Goal: Task Accomplishment & Management: Complete application form

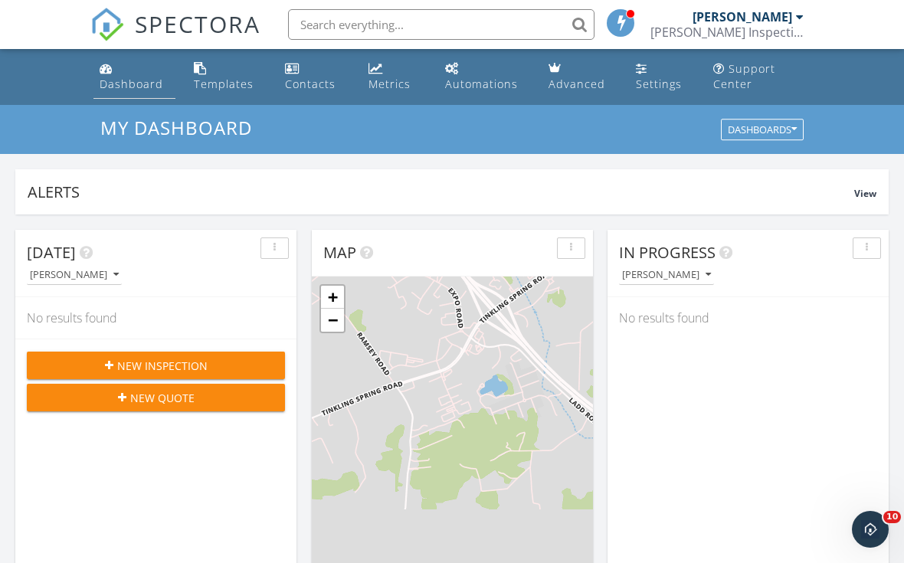
click at [116, 88] on div "Dashboard" at bounding box center [132, 84] width 64 height 15
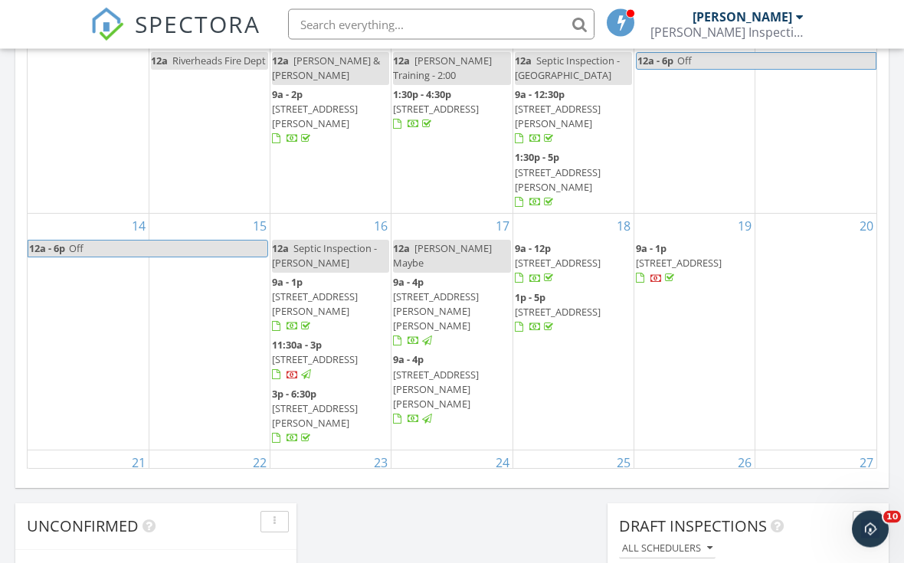
scroll to position [953, 0]
click at [686, 256] on span "604 Coles Rolling Rd, Scottsville 24590" at bounding box center [679, 263] width 86 height 14
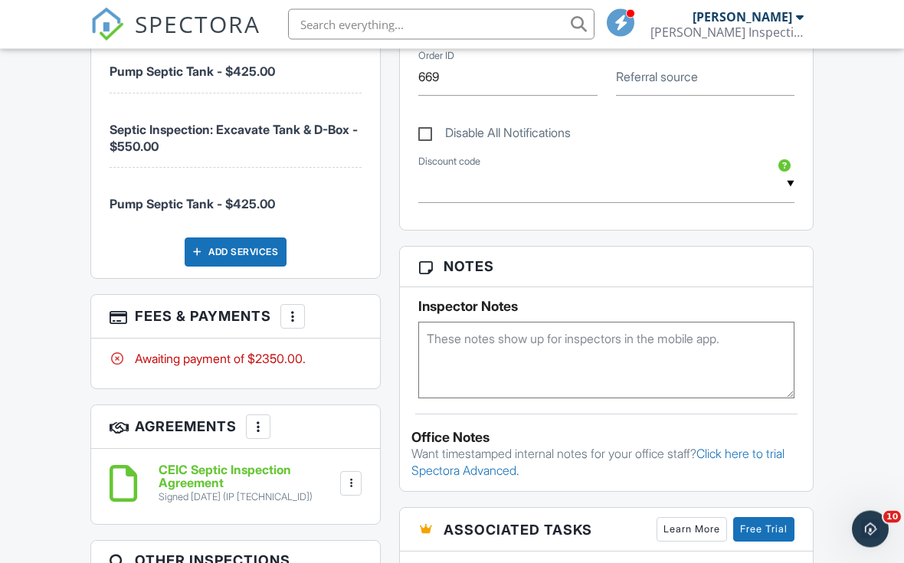
scroll to position [968, 0]
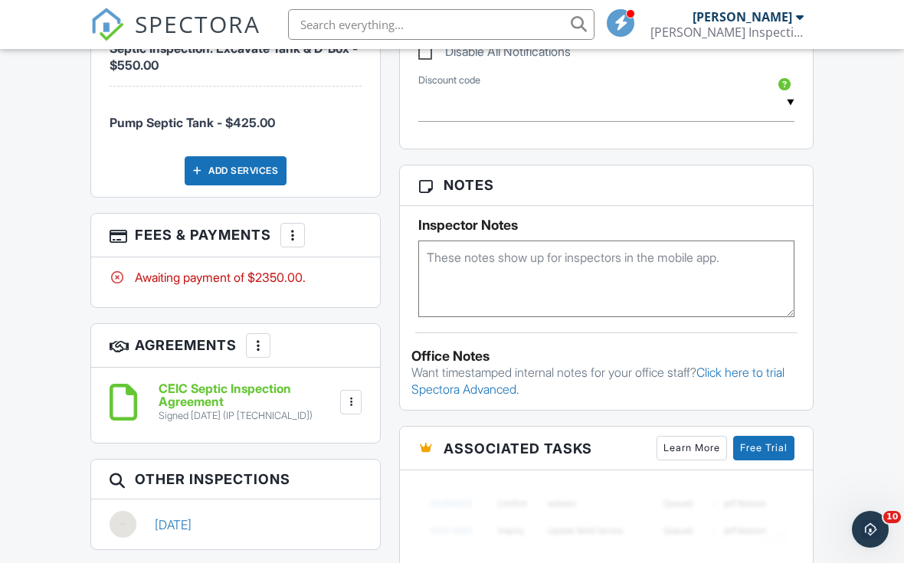
click at [291, 228] on div at bounding box center [292, 235] width 15 height 15
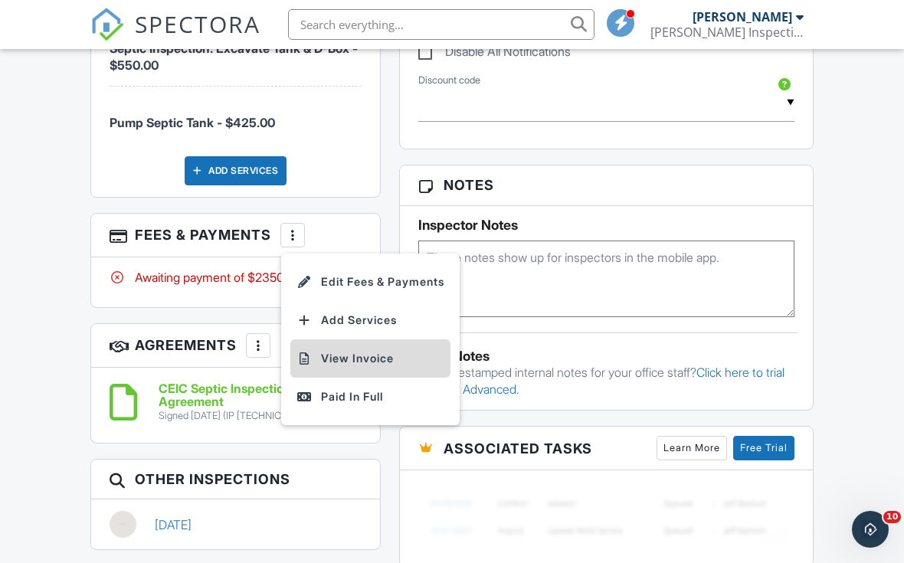
click at [338, 349] on li "View Invoice" at bounding box center [370, 358] width 160 height 38
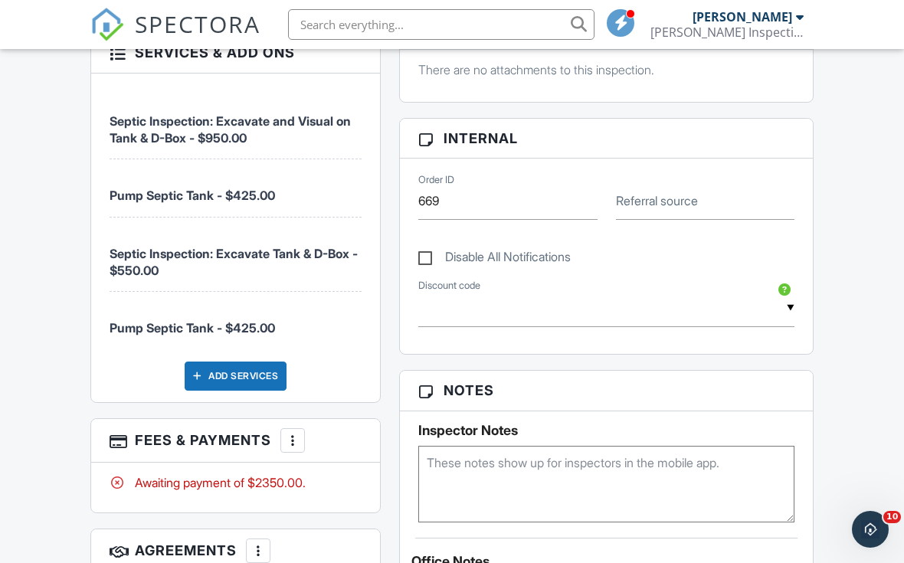
scroll to position [800, 0]
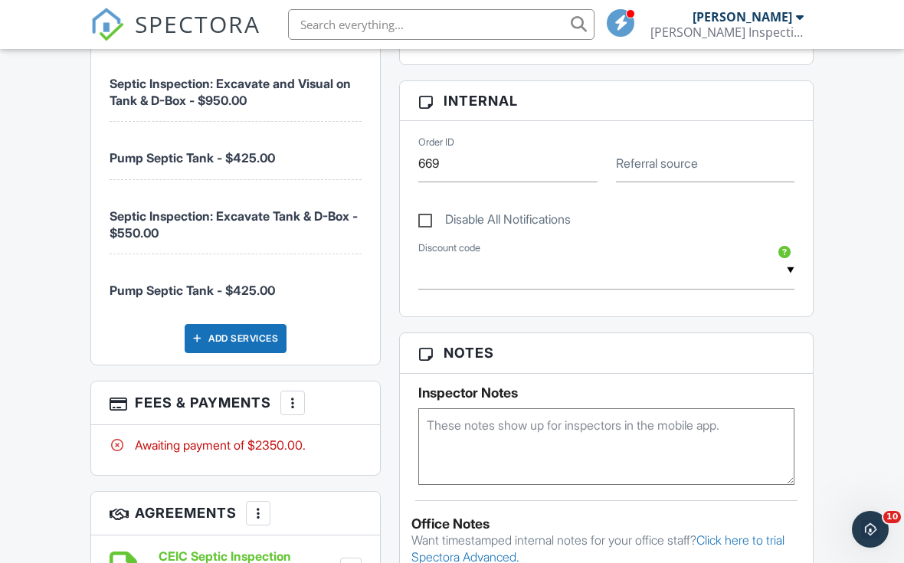
click at [294, 396] on div at bounding box center [292, 402] width 15 height 15
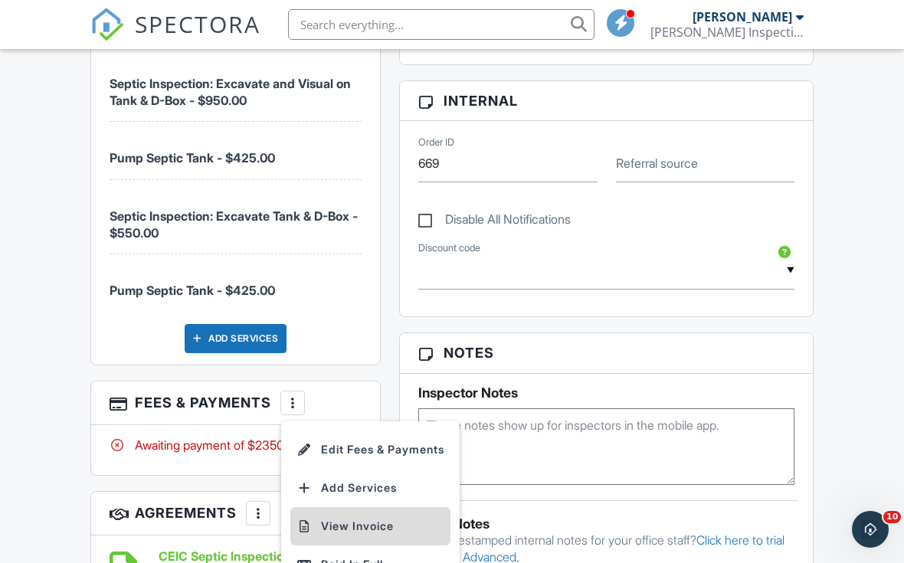
click at [336, 514] on li "View Invoice" at bounding box center [370, 526] width 160 height 38
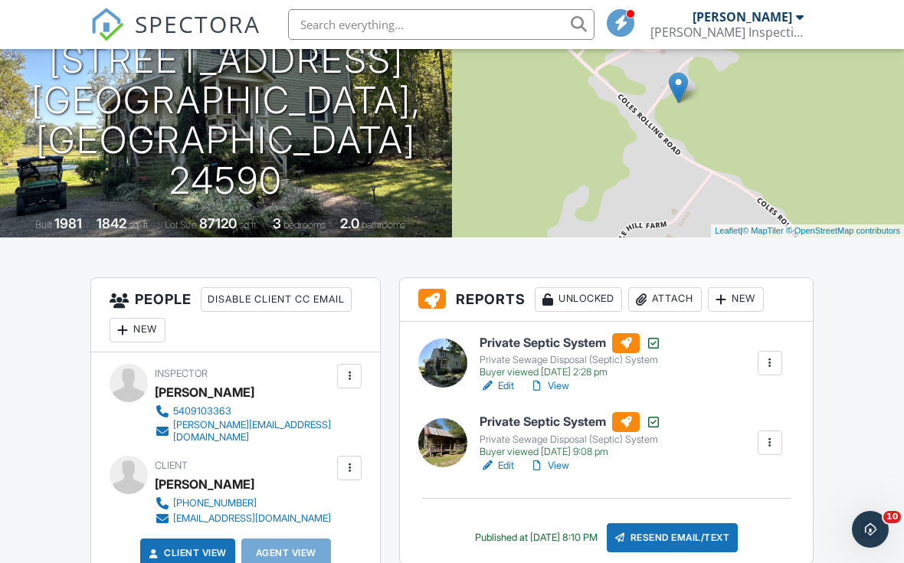
scroll to position [0, 0]
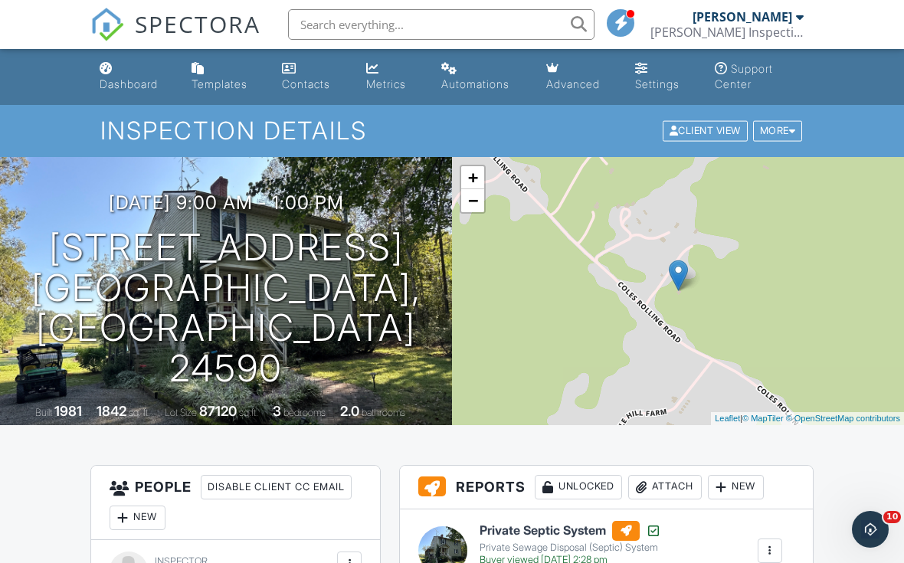
click at [117, 77] on link "Dashboard" at bounding box center [133, 77] width 80 height 44
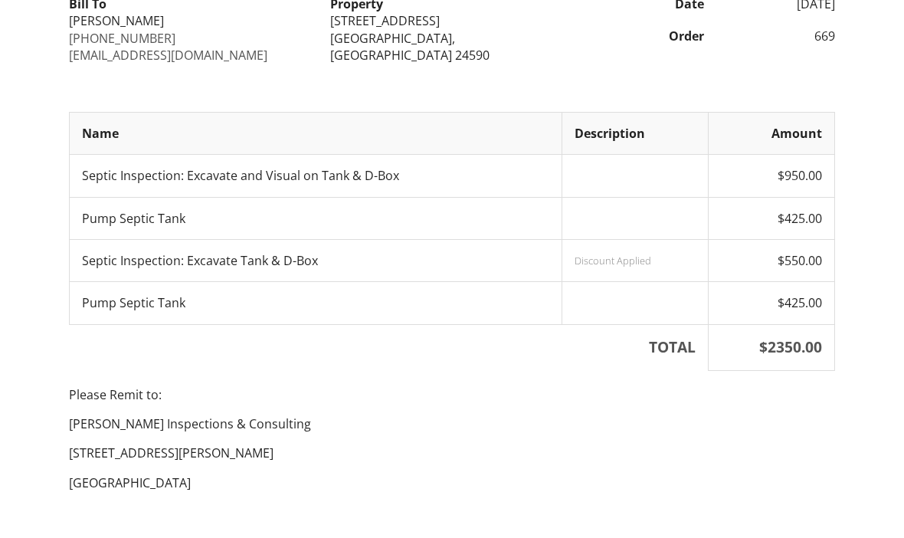
scroll to position [245, 0]
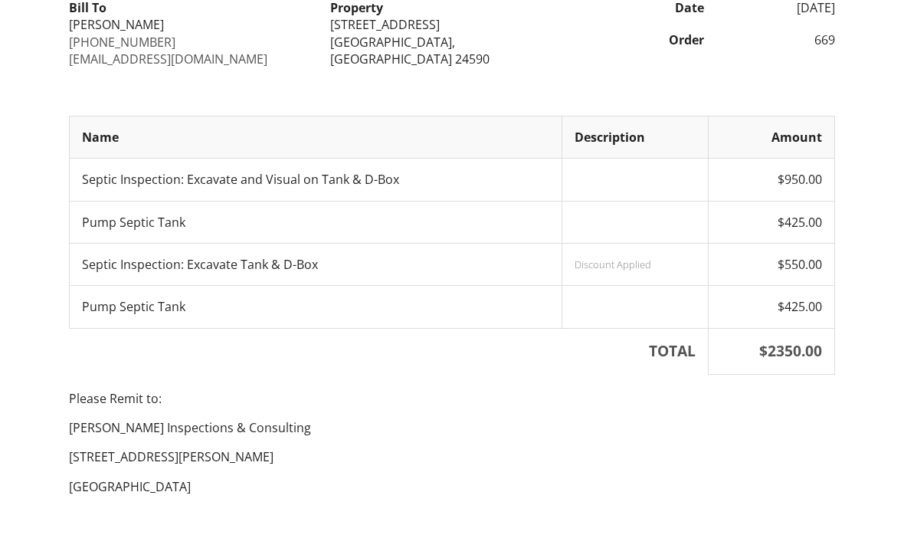
scroll to position [245, 0]
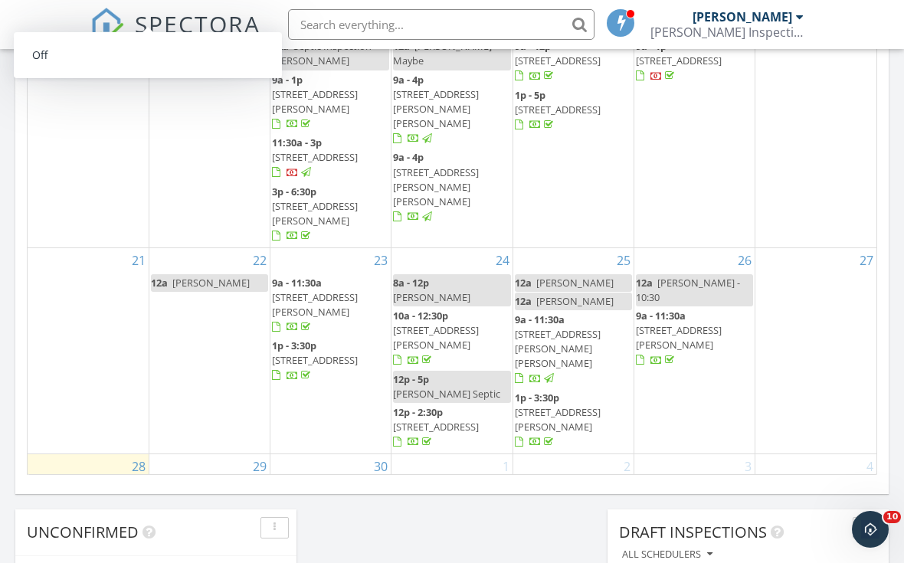
scroll to position [959, 0]
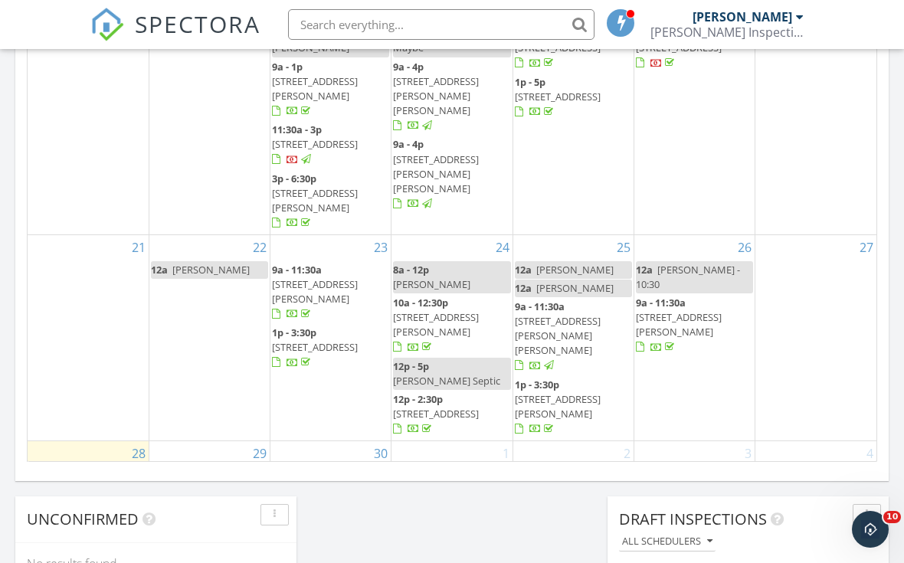
click at [201, 487] on span "[STREET_ADDRESS]" at bounding box center [210, 494] width 86 height 14
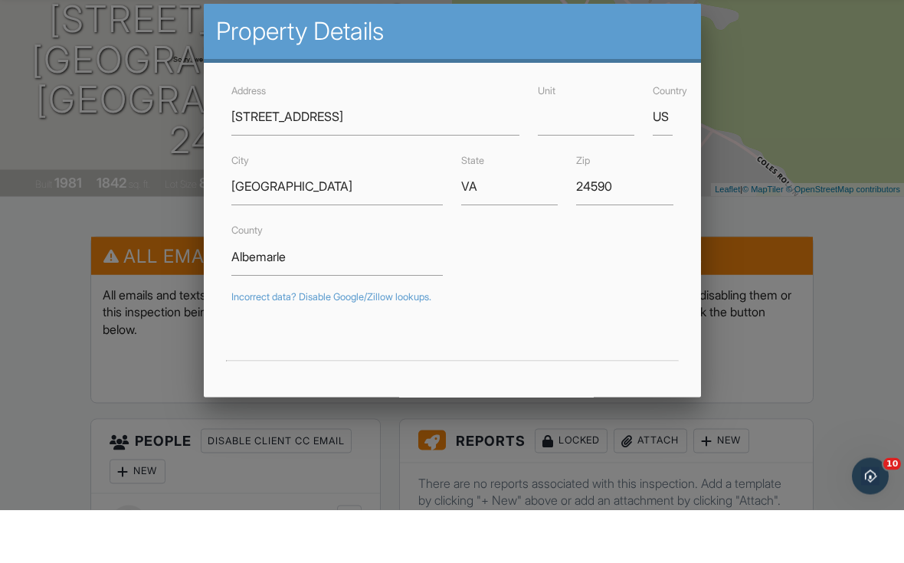
click at [18, 338] on div at bounding box center [452, 275] width 904 height 704
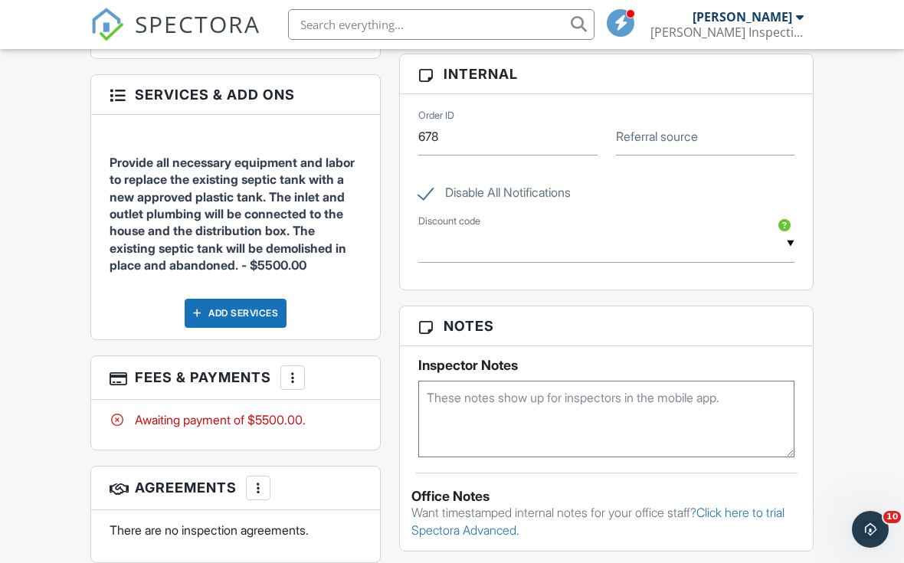
scroll to position [959, 0]
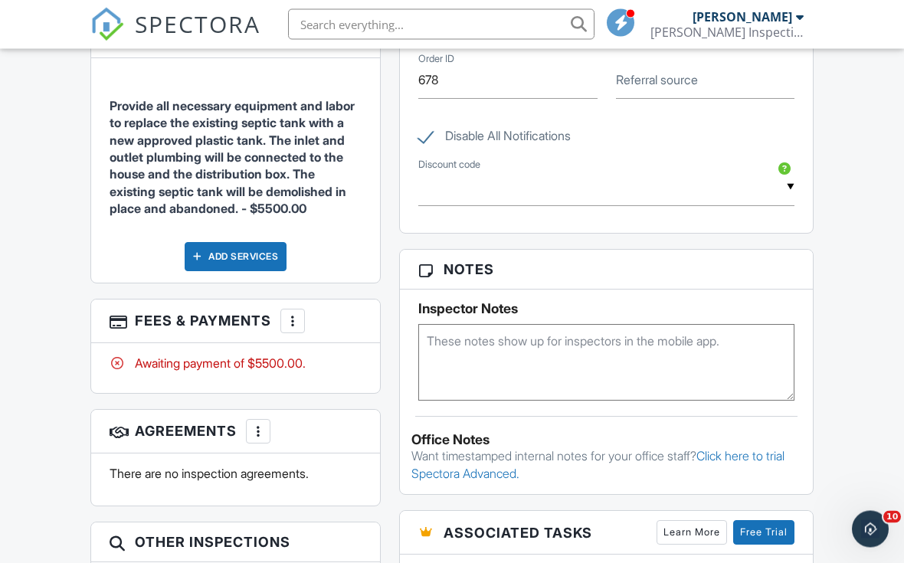
click at [297, 329] on div at bounding box center [292, 321] width 15 height 15
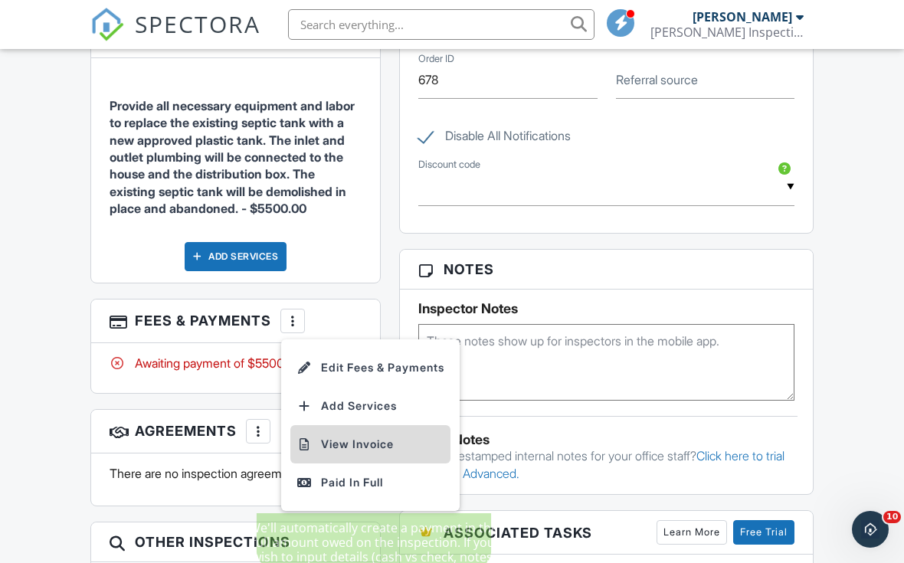
click at [336, 442] on li "View Invoice" at bounding box center [370, 444] width 160 height 38
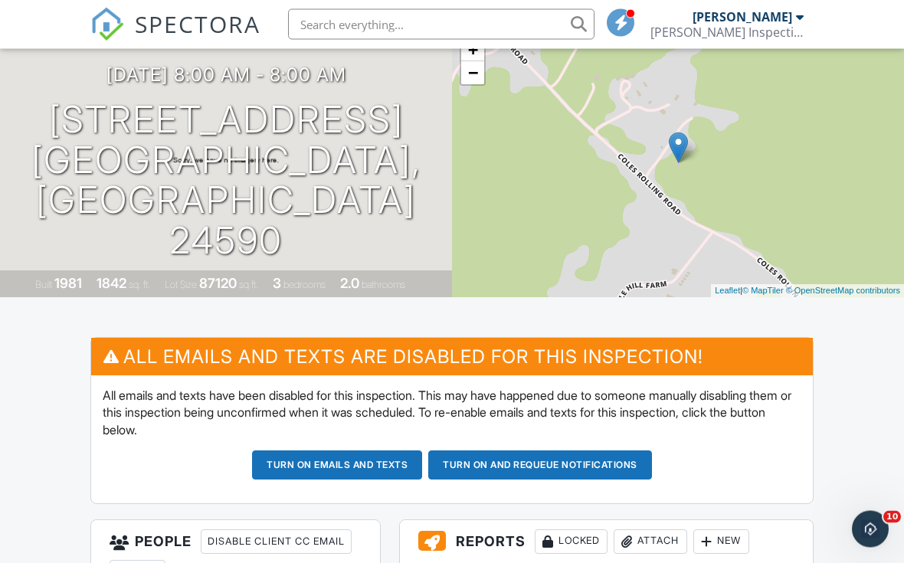
scroll to position [0, 0]
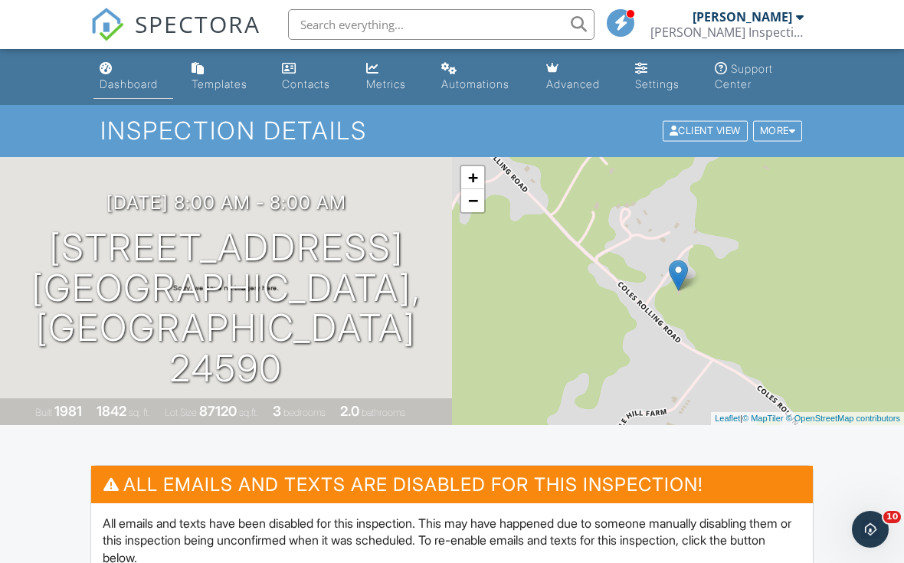
click at [104, 74] on div "Dashboard" at bounding box center [106, 68] width 13 height 12
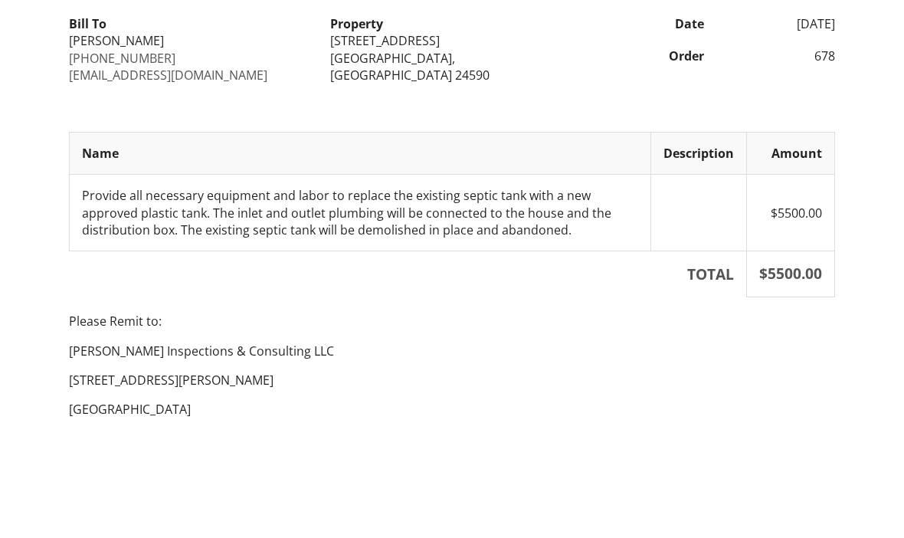
scroll to position [152, 0]
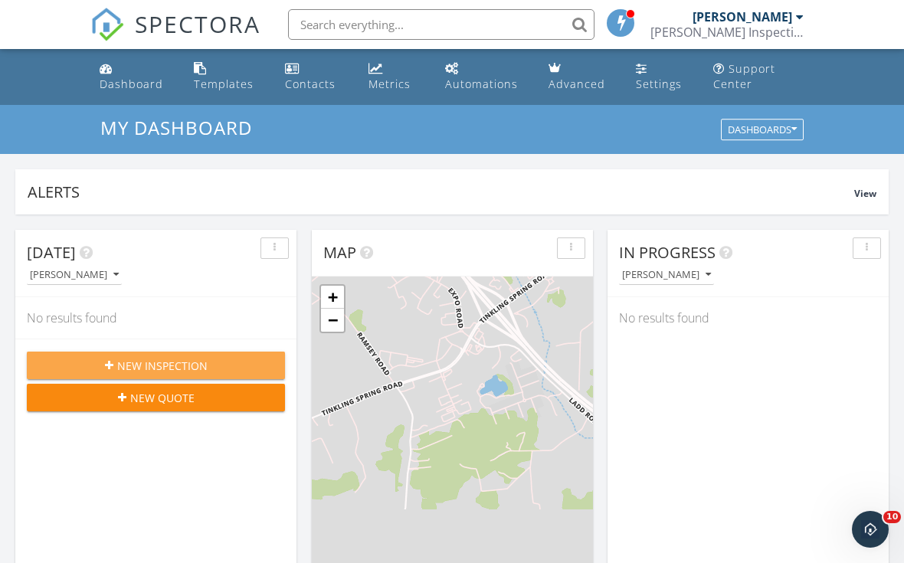
click at [109, 365] on icon "button" at bounding box center [109, 365] width 8 height 11
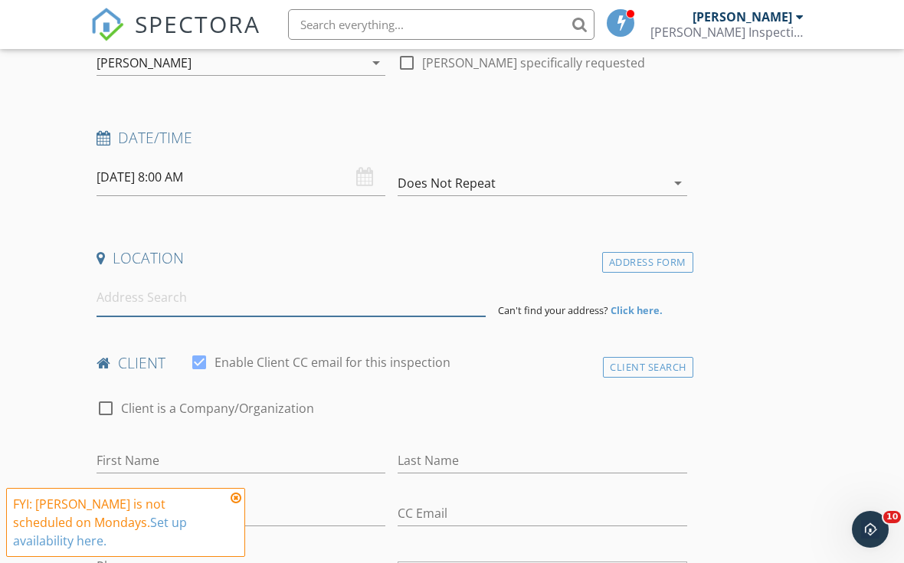
click at [149, 296] on input at bounding box center [291, 298] width 389 height 38
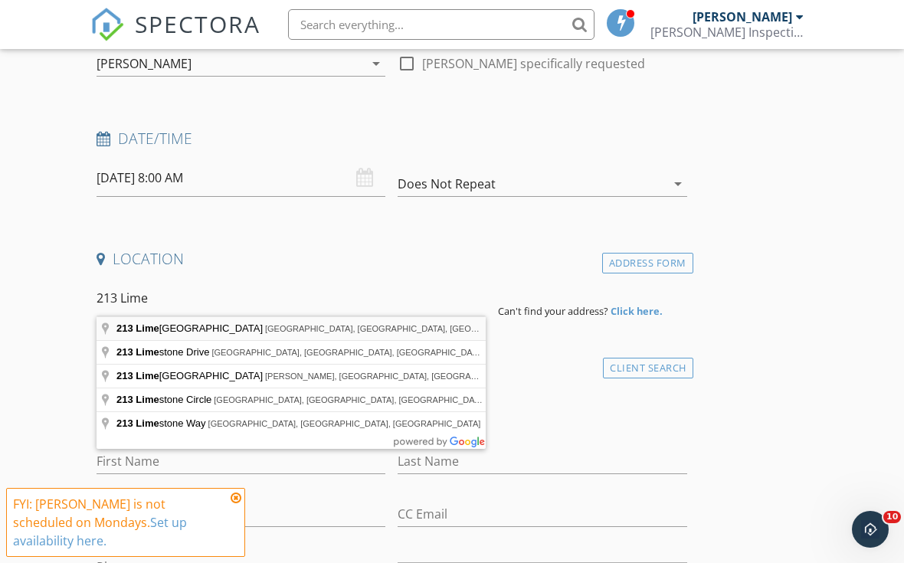
type input "213 Lime Kiln Road, Churchville, VA, USA"
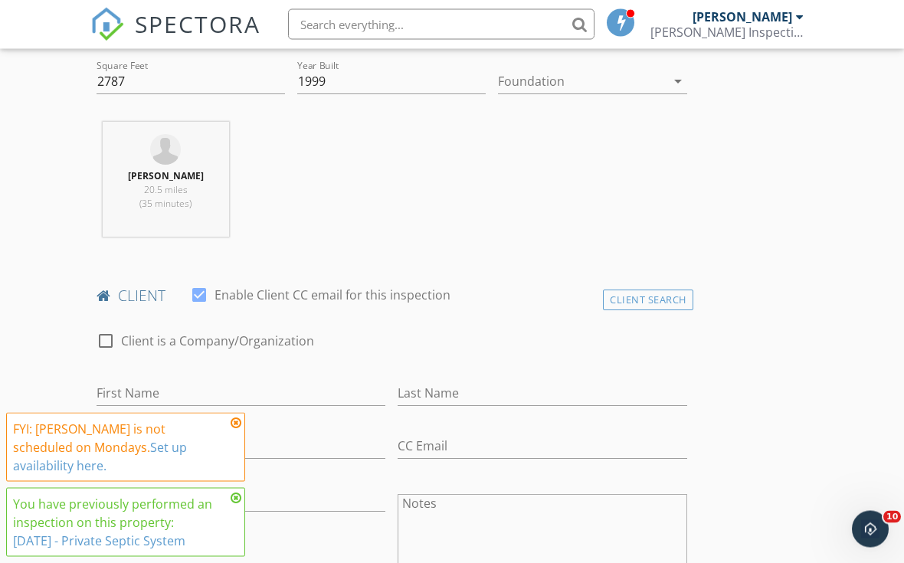
scroll to position [618, 0]
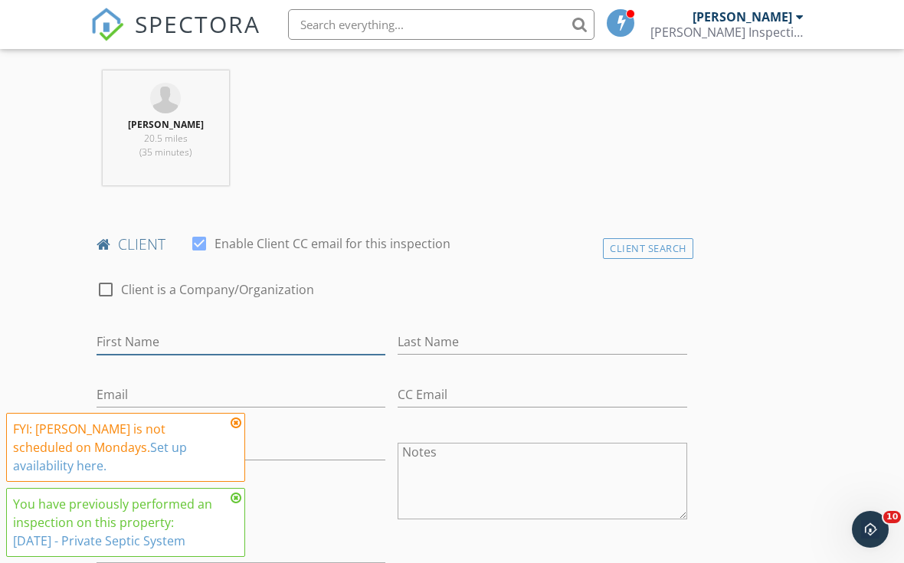
click at [146, 333] on input "First Name" at bounding box center [241, 342] width 289 height 25
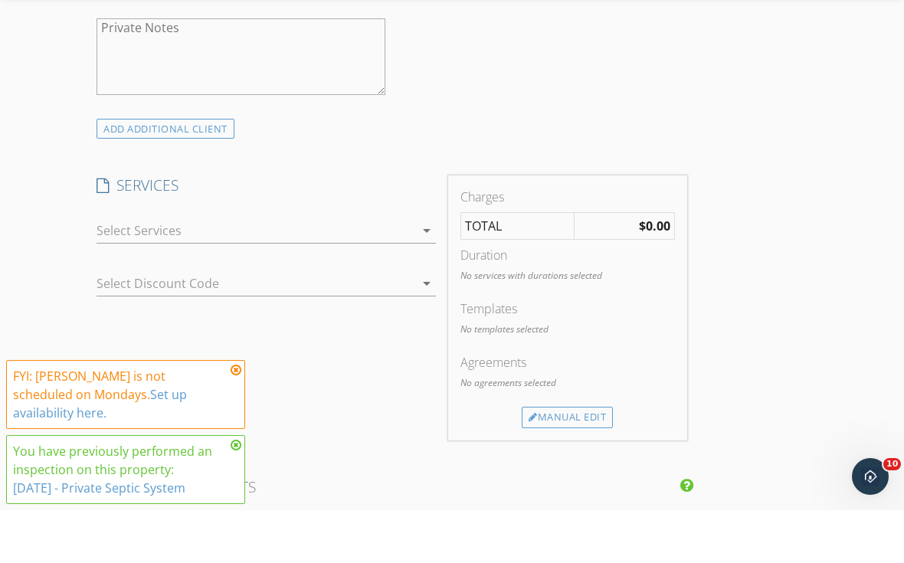
scroll to position [1218, 0]
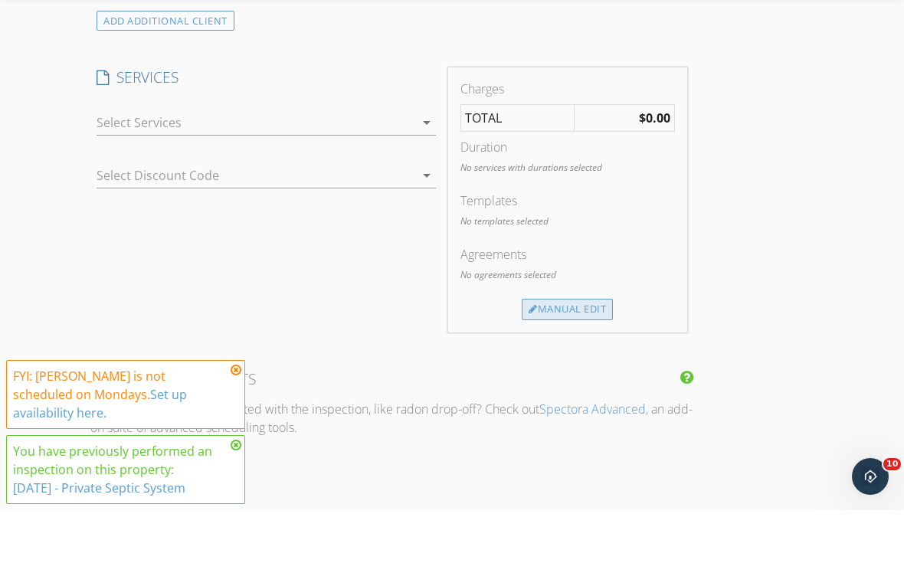
type input "213 Lime Kiln"
click at [545, 352] on div "Manual Edit" at bounding box center [567, 362] width 91 height 21
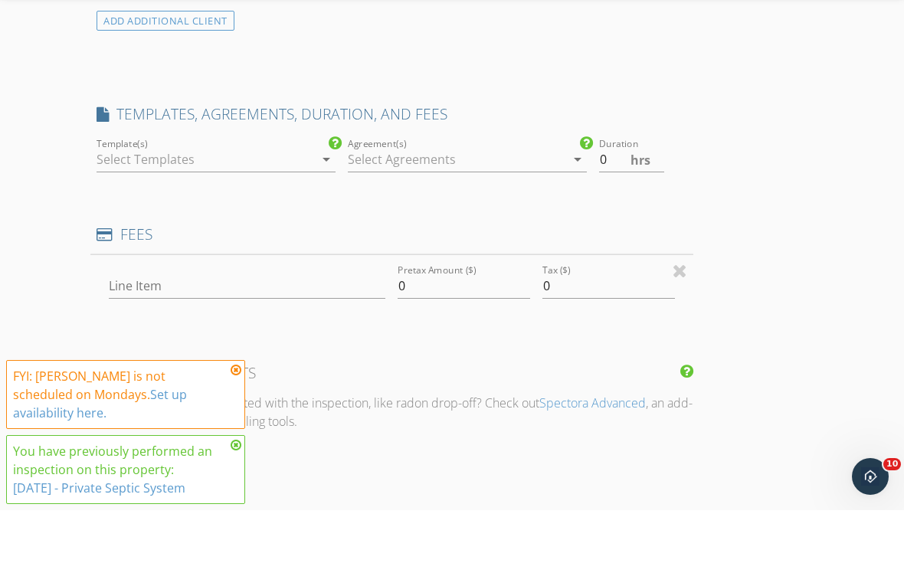
scroll to position [1271, 0]
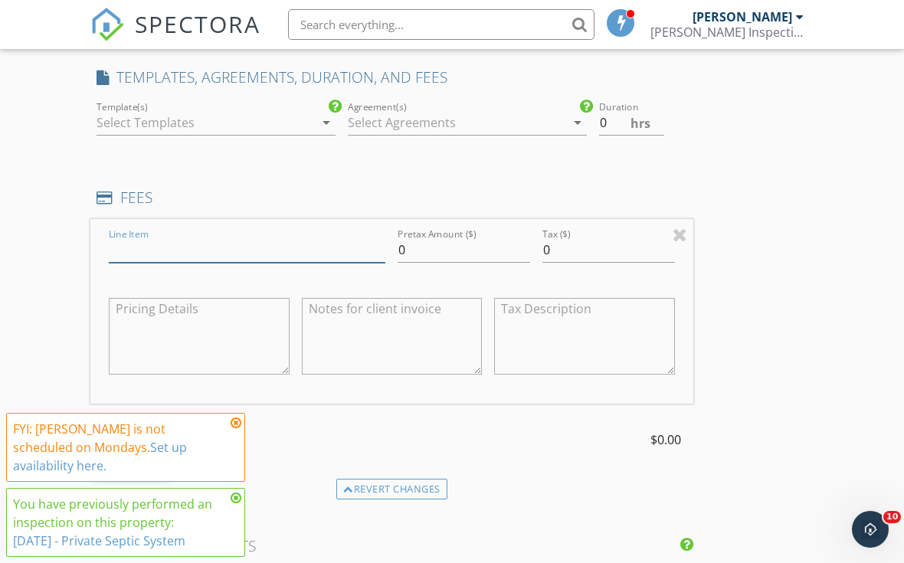
click at [139, 244] on input "Line Item" at bounding box center [247, 250] width 277 height 25
type input "Provide all materials and labor to replace 2 concrete distribution boxs with ne…"
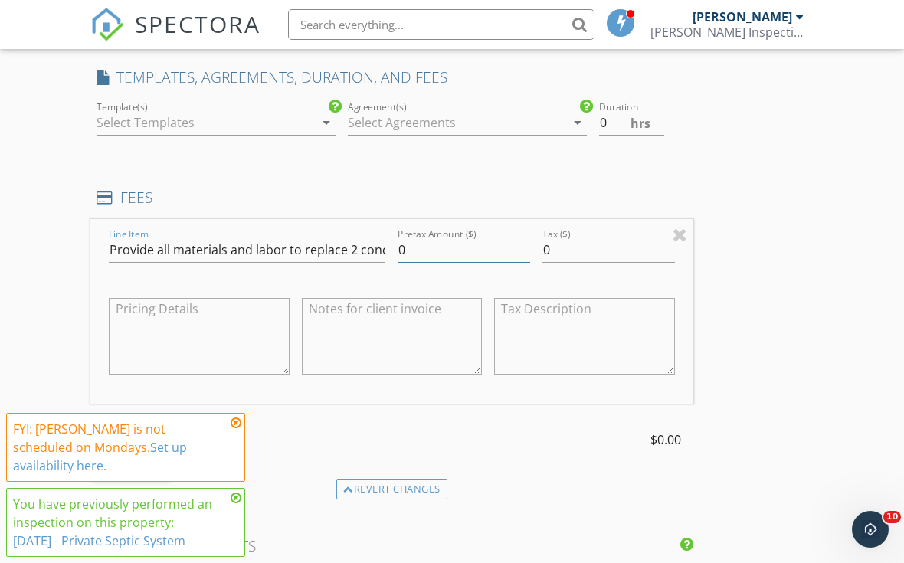
click at [425, 238] on input "0" at bounding box center [464, 250] width 133 height 25
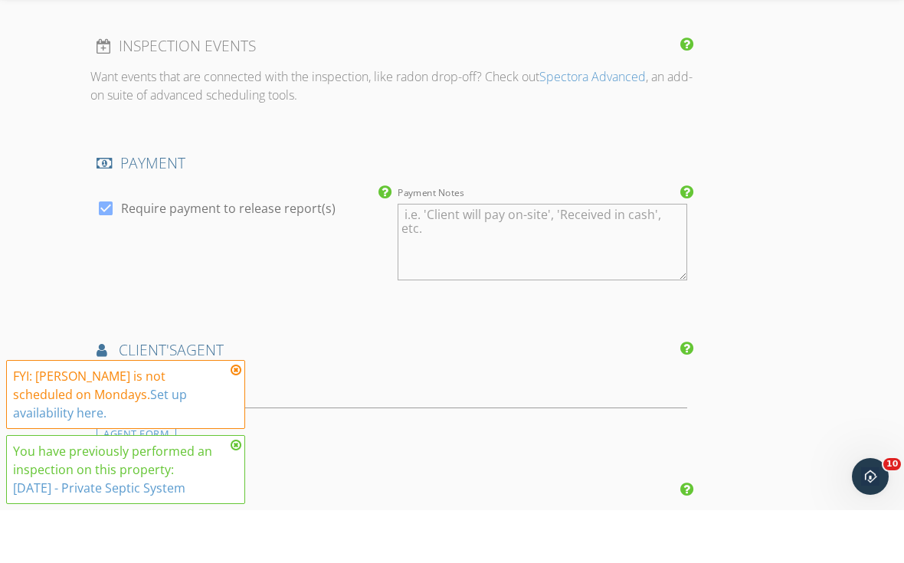
scroll to position [1830, 0]
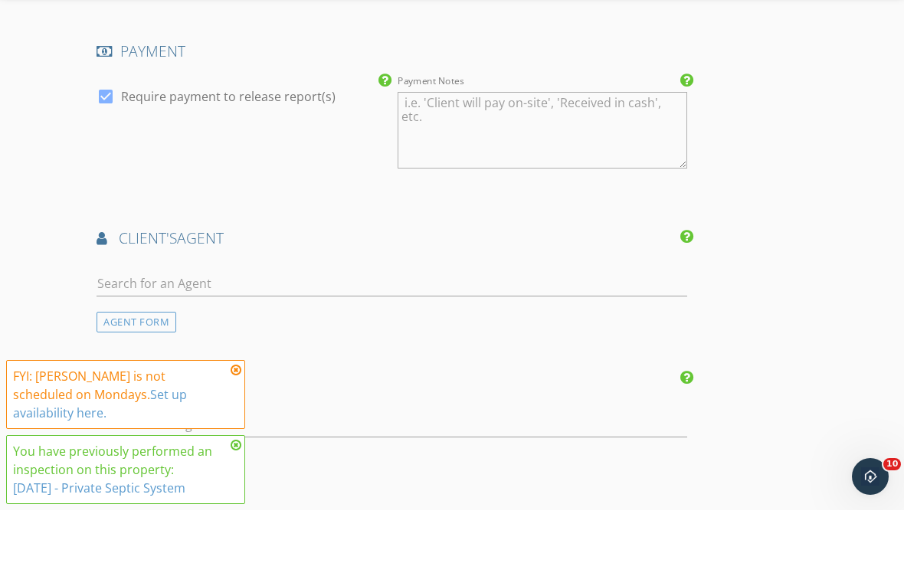
type input "5225.00"
click at [238, 417] on icon at bounding box center [236, 423] width 11 height 12
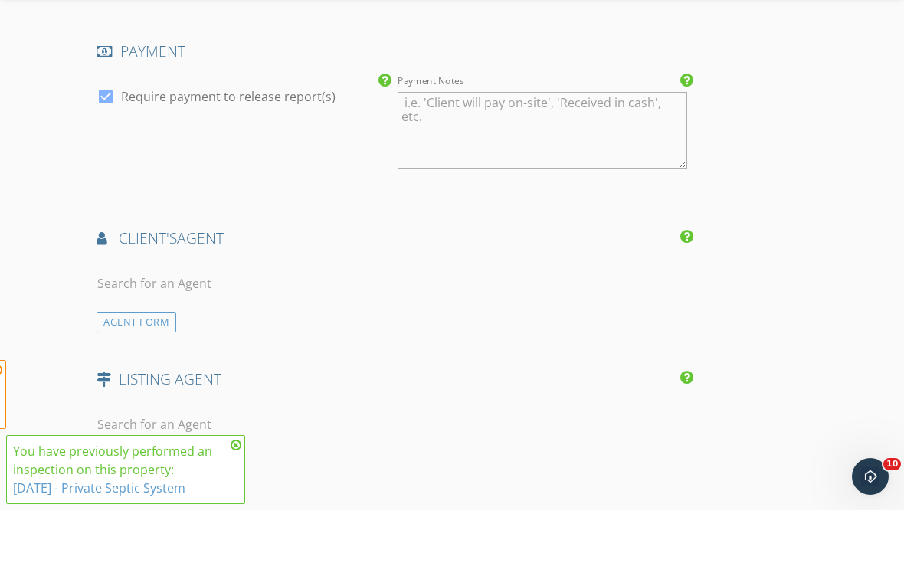
scroll to position [1883, 0]
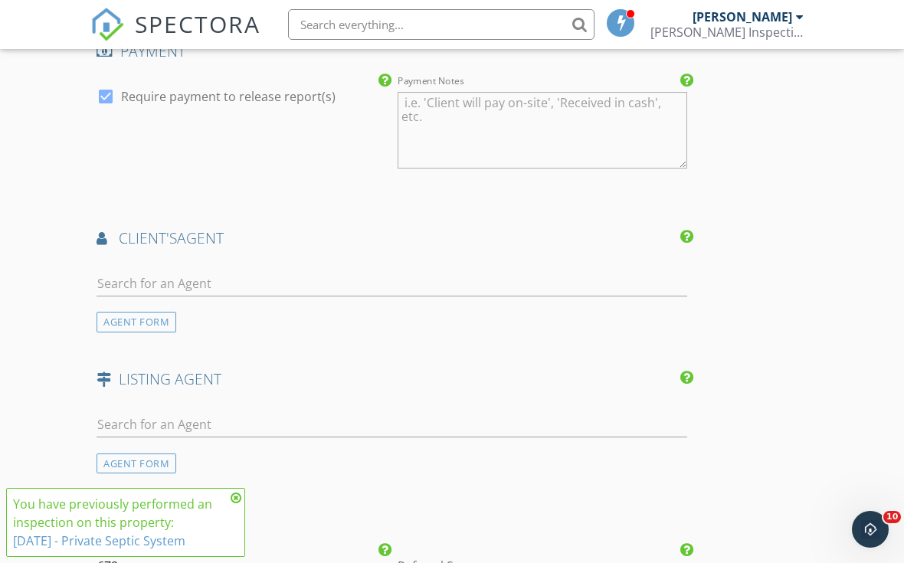
click at [237, 504] on icon at bounding box center [236, 498] width 11 height 12
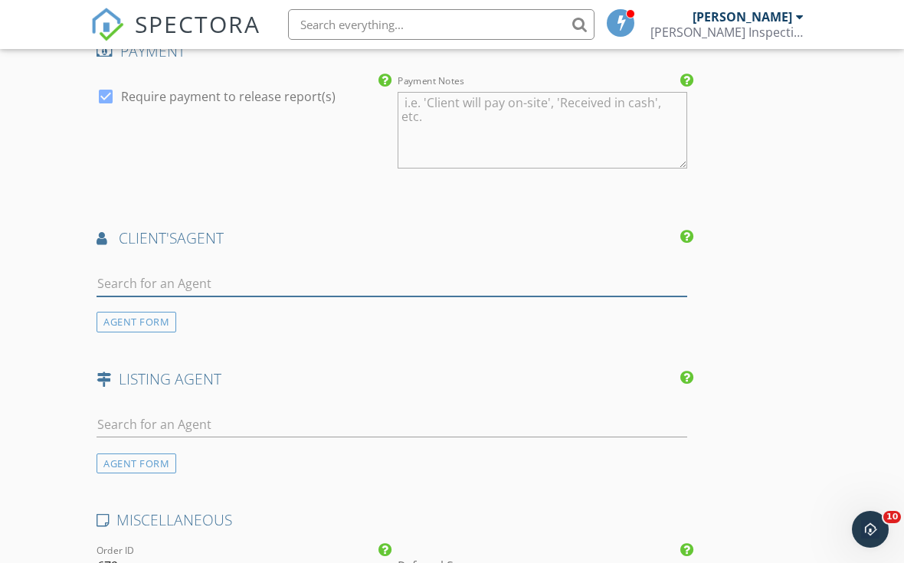
click at [159, 277] on input "text" at bounding box center [392, 283] width 591 height 25
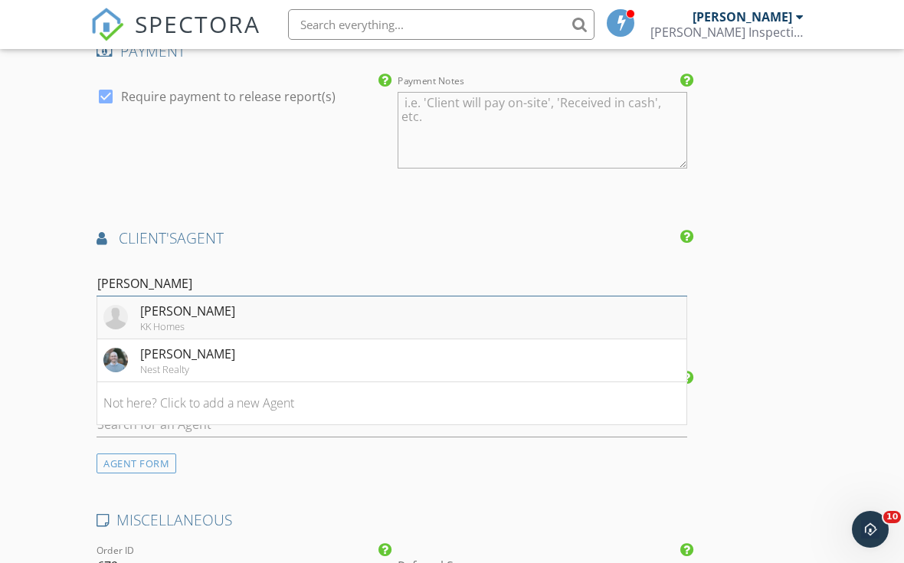
type input "Jim"
click at [182, 320] on div "KK Homes" at bounding box center [187, 326] width 95 height 12
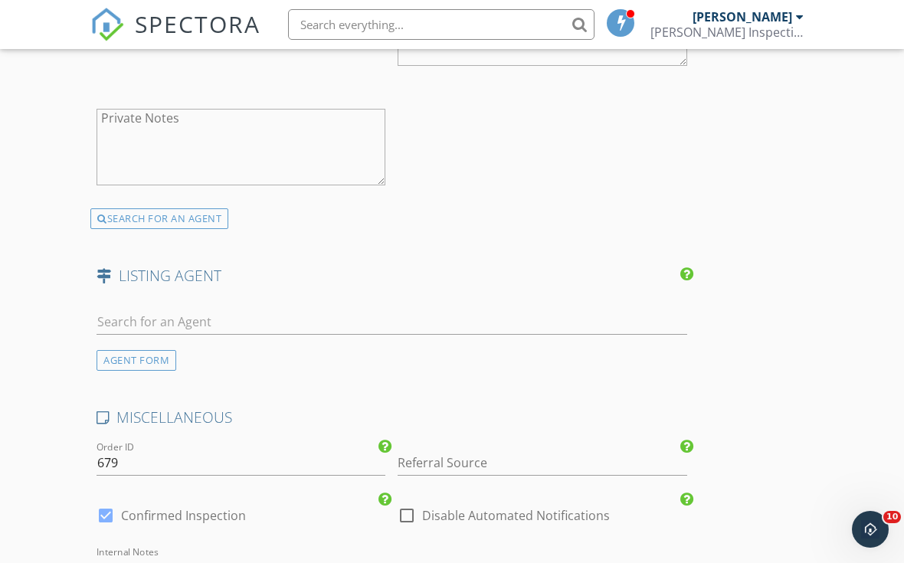
scroll to position [2511, 0]
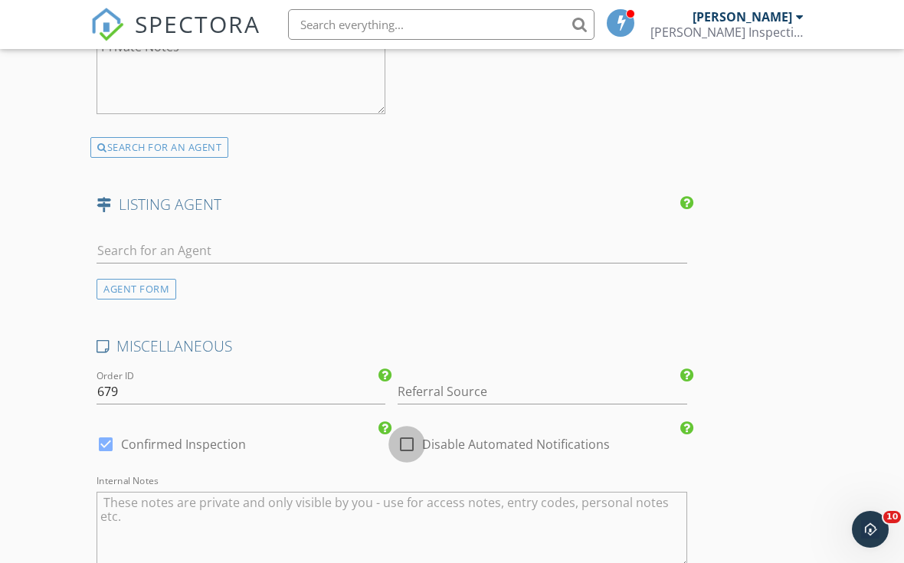
click at [408, 442] on div at bounding box center [407, 444] width 26 height 26
checkbox input "true"
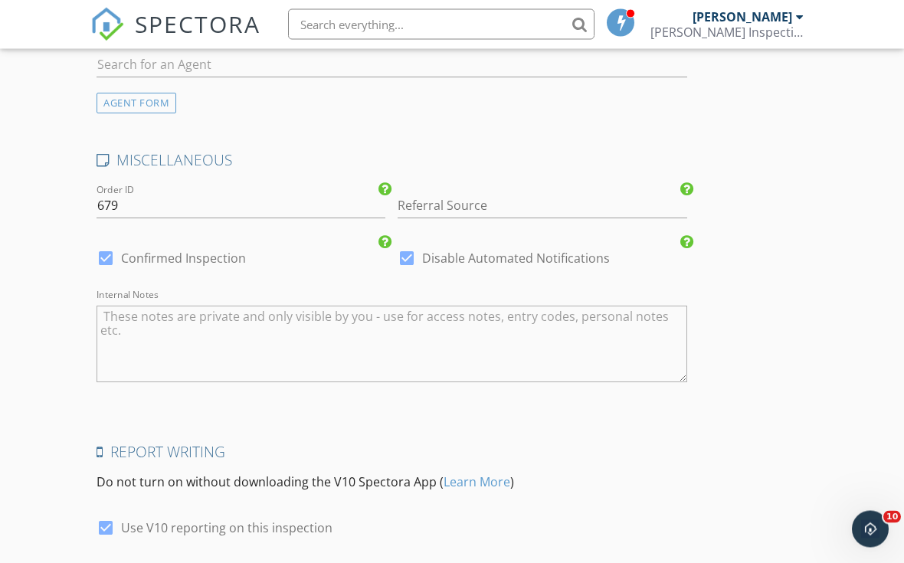
scroll to position [2783, 0]
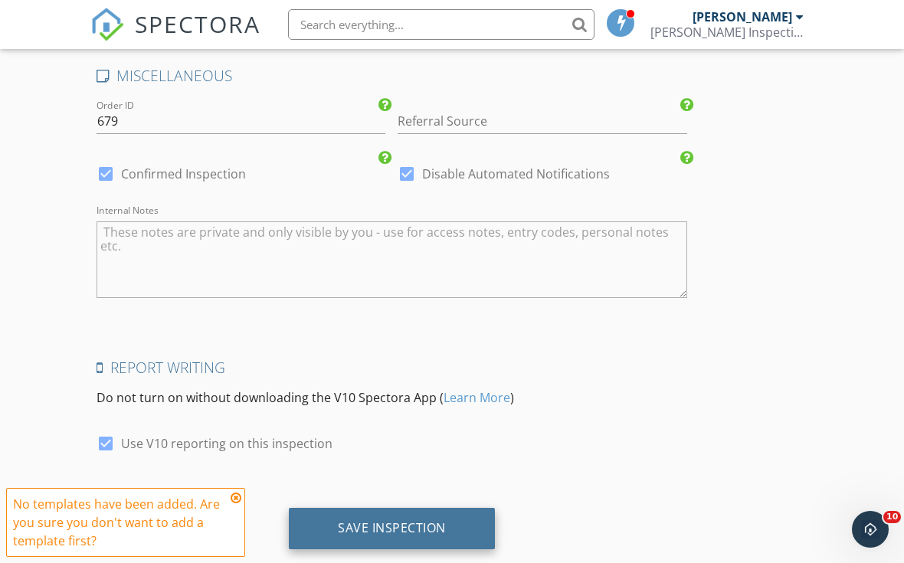
click at [376, 538] on div "Save Inspection" at bounding box center [392, 528] width 206 height 41
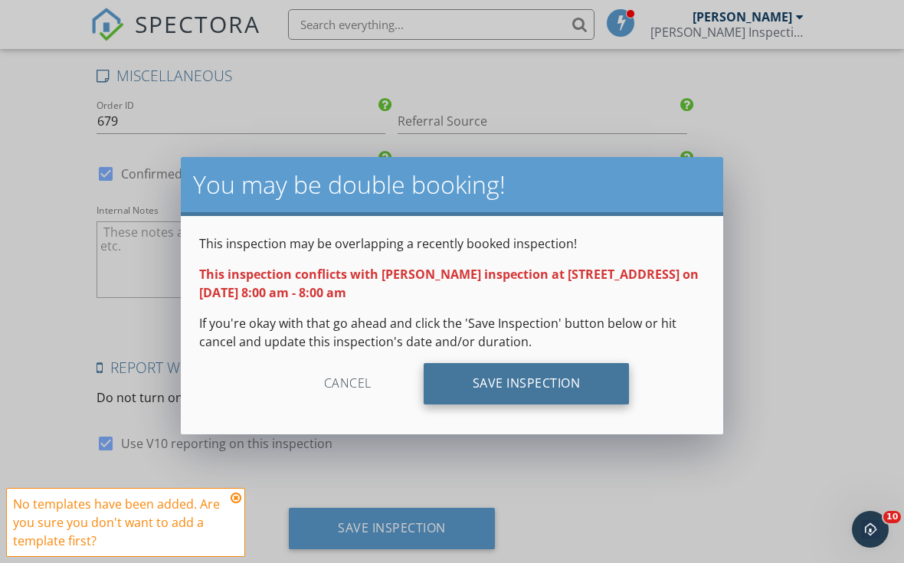
click at [531, 379] on div "Save Inspection" at bounding box center [527, 383] width 206 height 41
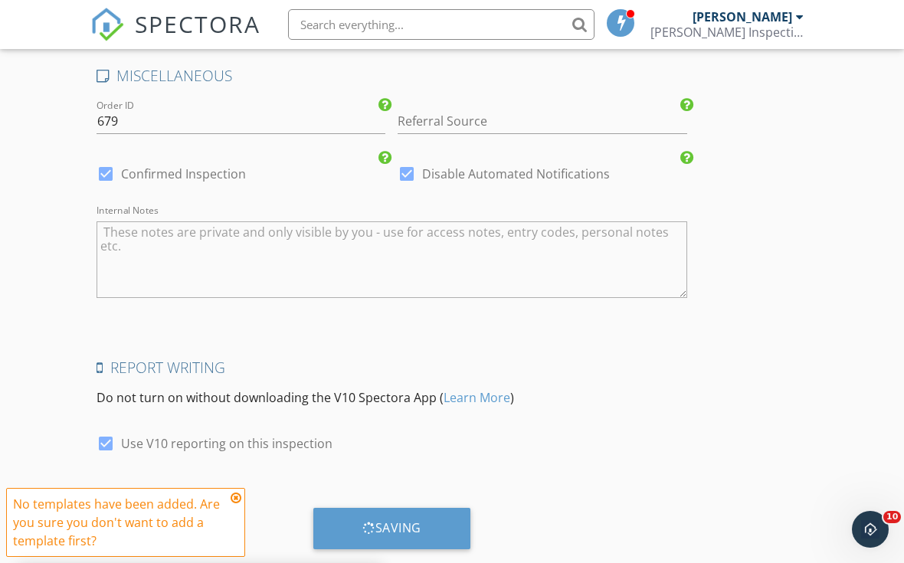
click at [235, 494] on icon at bounding box center [236, 498] width 11 height 12
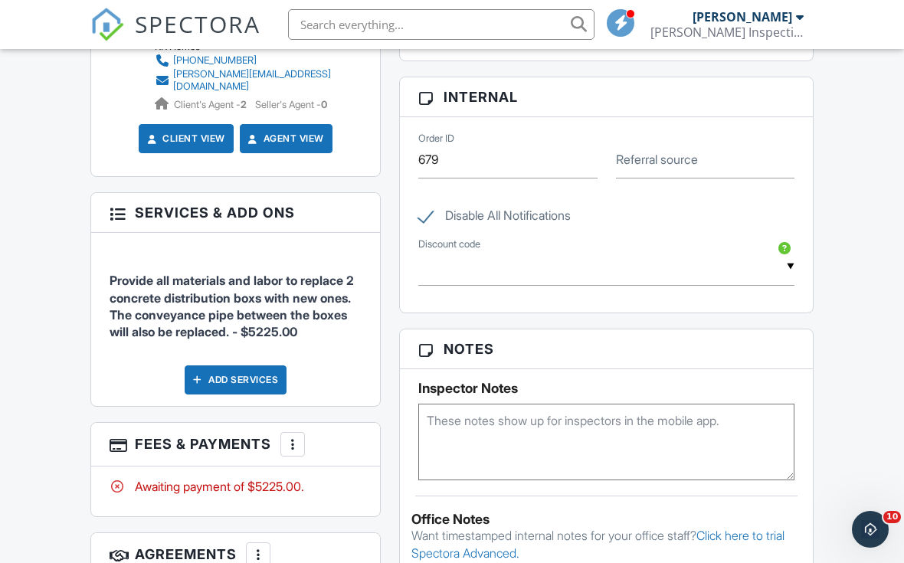
scroll to position [892, 0]
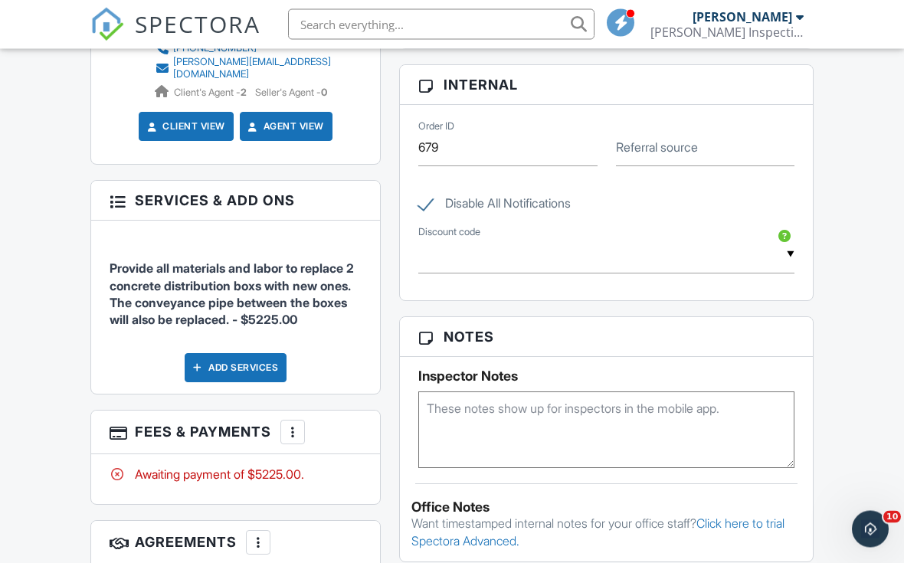
click at [293, 425] on div at bounding box center [292, 432] width 15 height 15
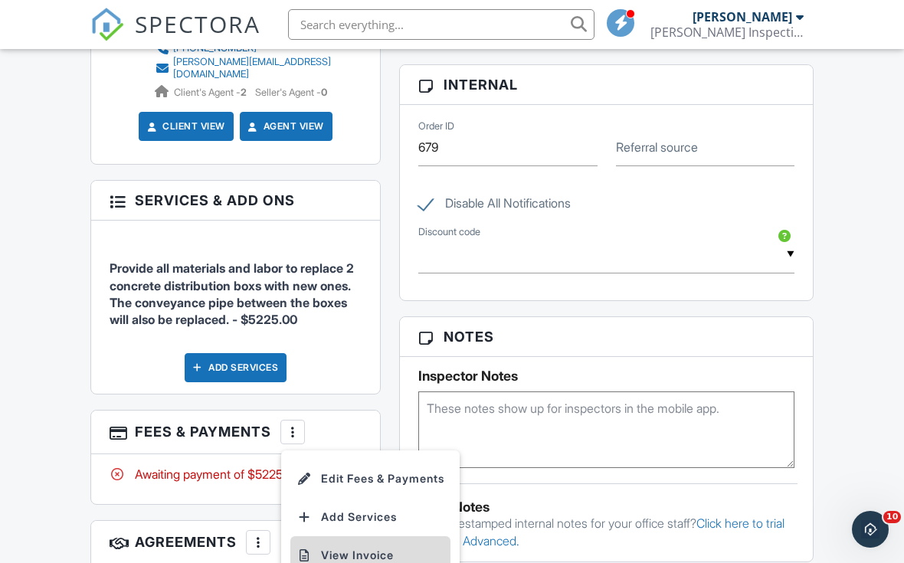
click at [336, 537] on li "View Invoice" at bounding box center [370, 555] width 160 height 38
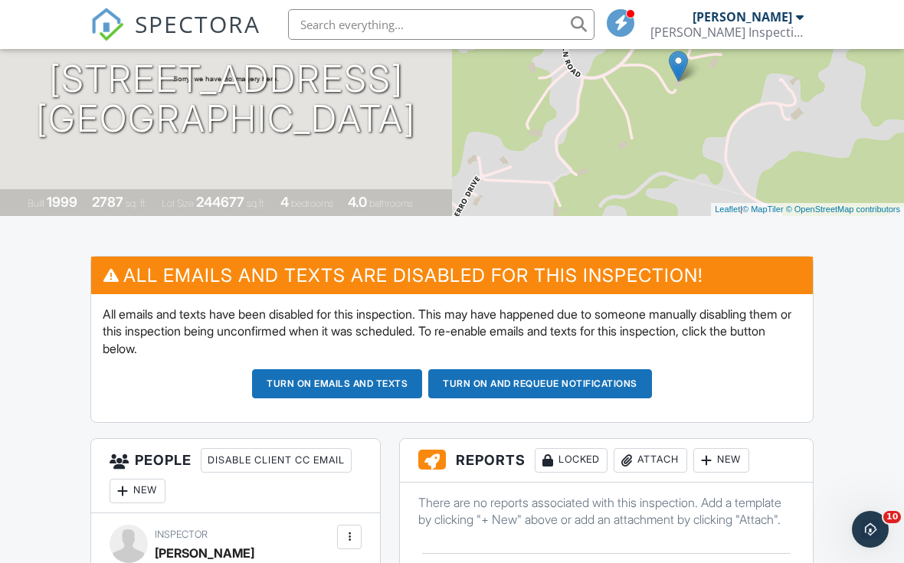
scroll to position [0, 0]
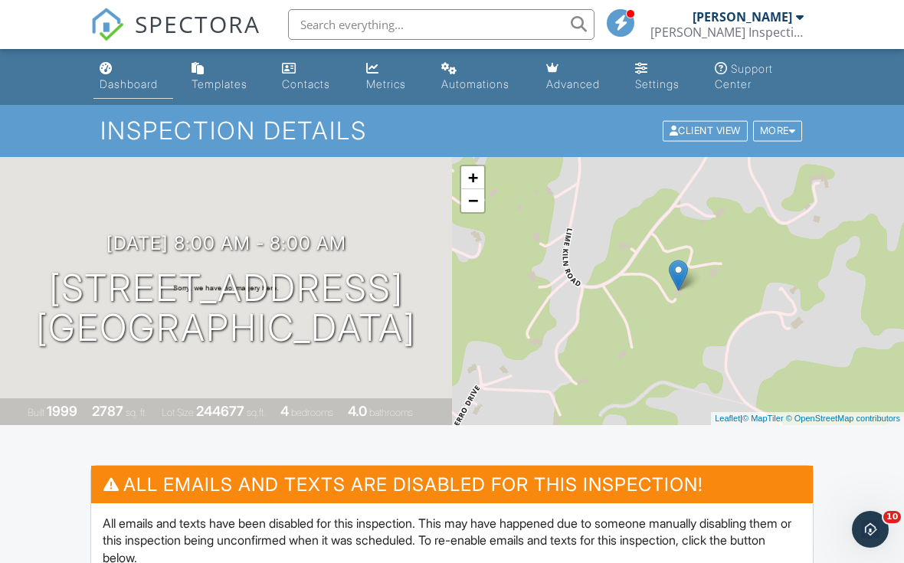
click at [107, 88] on div "Dashboard" at bounding box center [129, 83] width 58 height 13
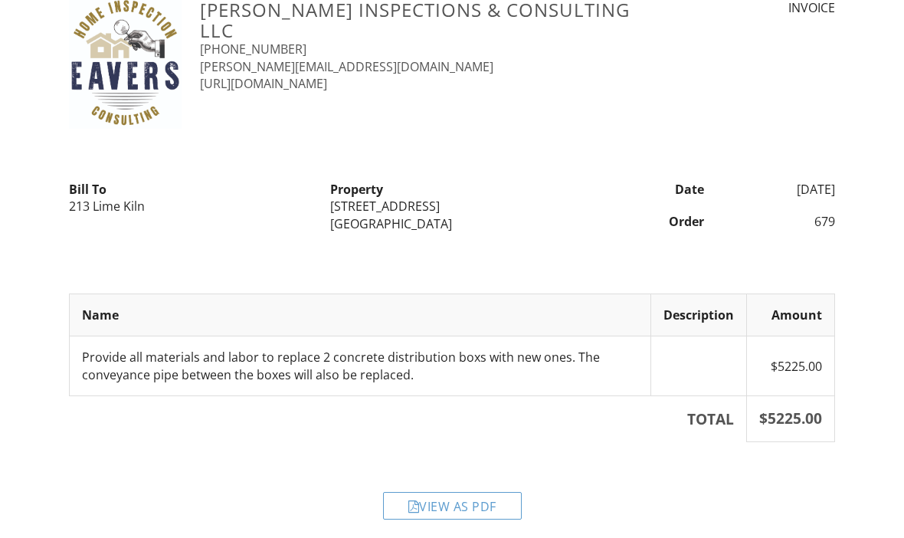
scroll to position [54, 0]
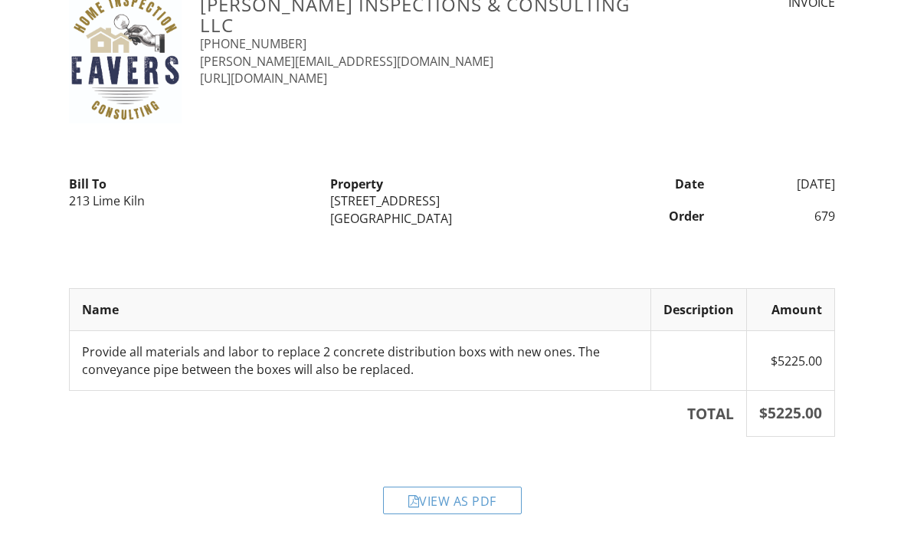
click at [443, 497] on div "View as PDF" at bounding box center [452, 501] width 139 height 28
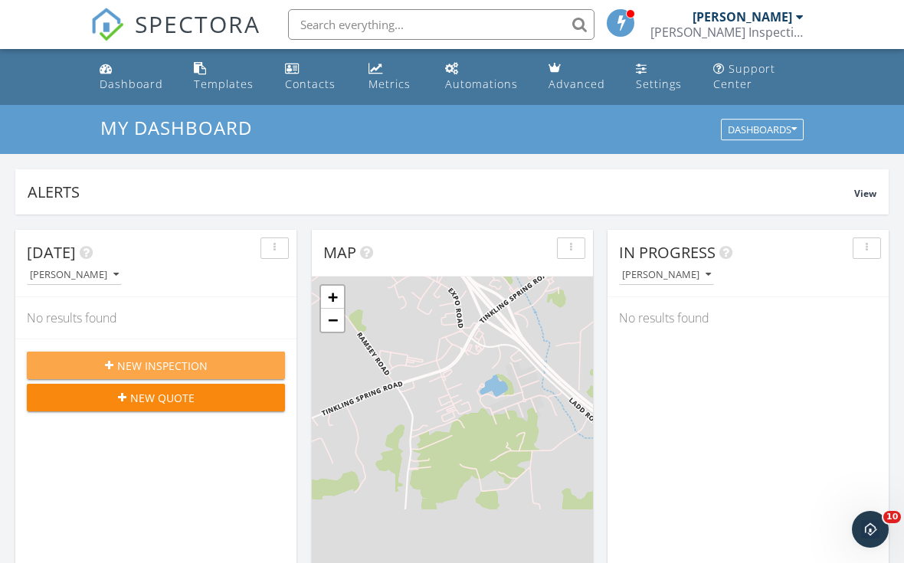
click at [107, 366] on icon "button" at bounding box center [109, 365] width 8 height 11
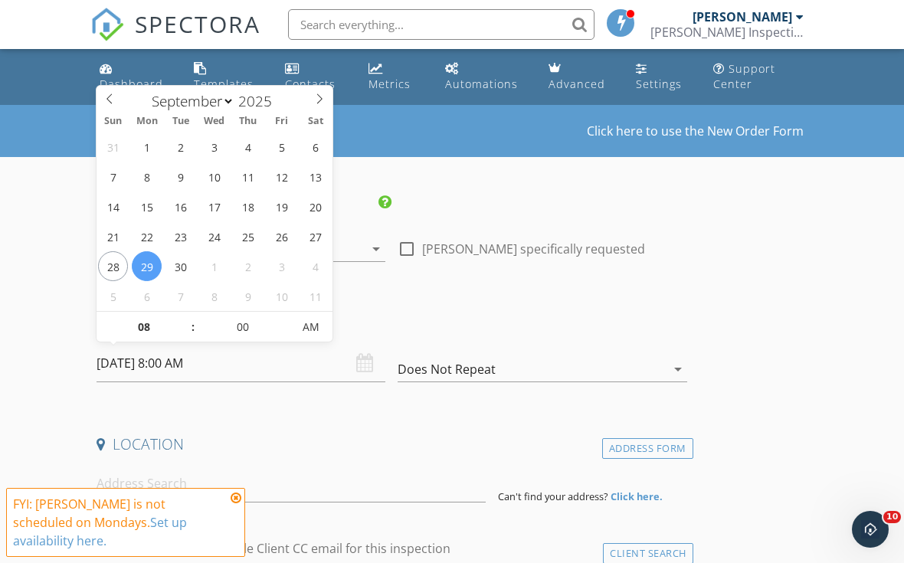
click at [191, 363] on input "[DATE] 8:00 AM" at bounding box center [241, 364] width 289 height 38
type input "[DATE] 8:00 AM"
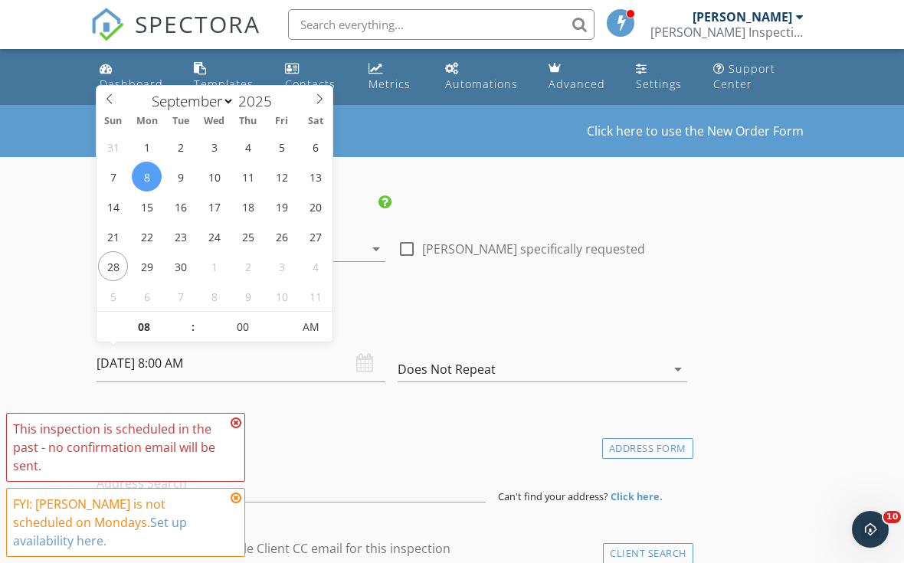
click at [238, 429] on icon at bounding box center [236, 423] width 11 height 12
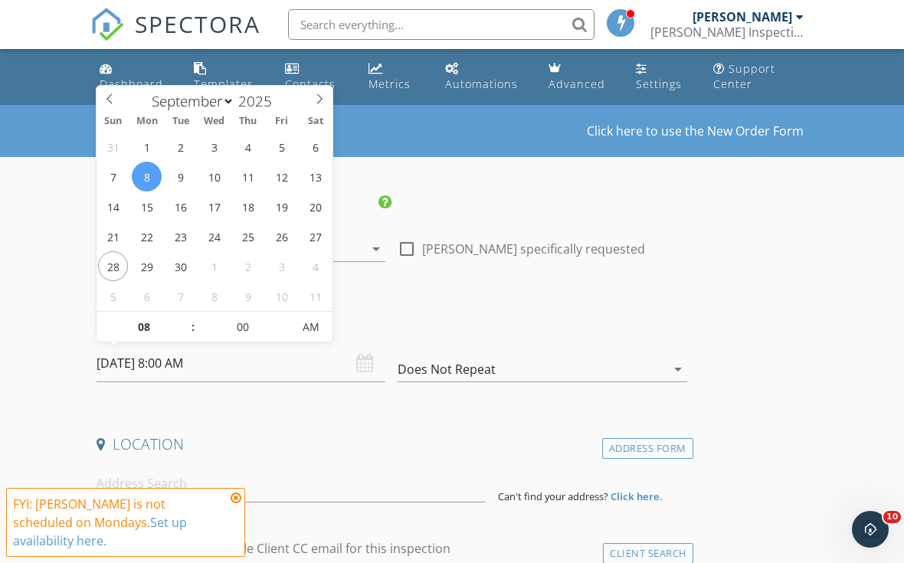
click at [234, 504] on icon at bounding box center [236, 498] width 11 height 12
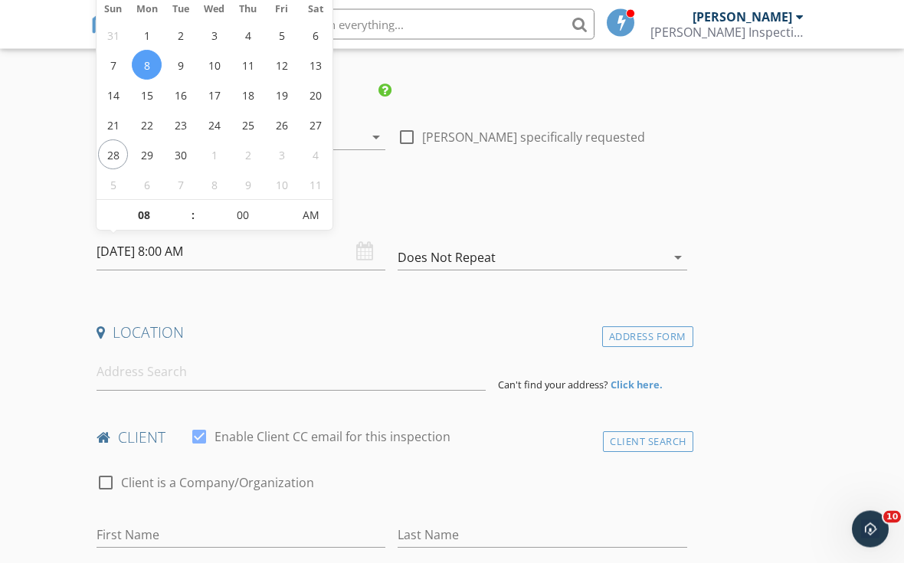
scroll to position [112, 0]
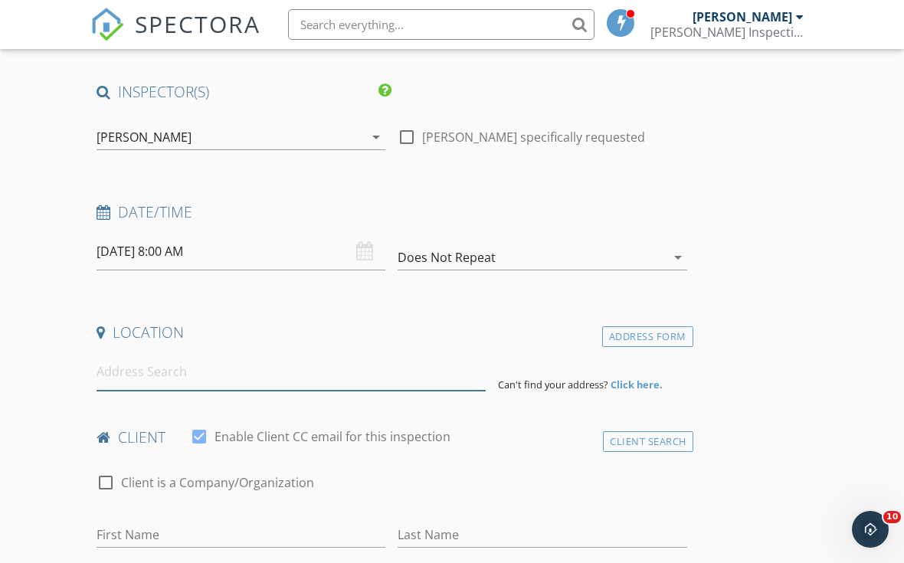
click at [202, 368] on input at bounding box center [291, 372] width 389 height 38
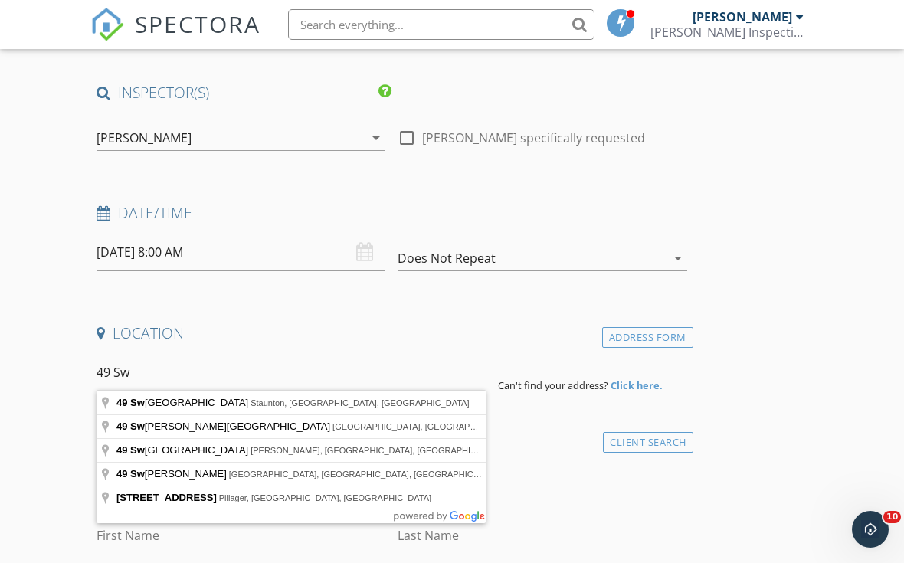
type input "[STREET_ADDRESS][PERSON_NAME]"
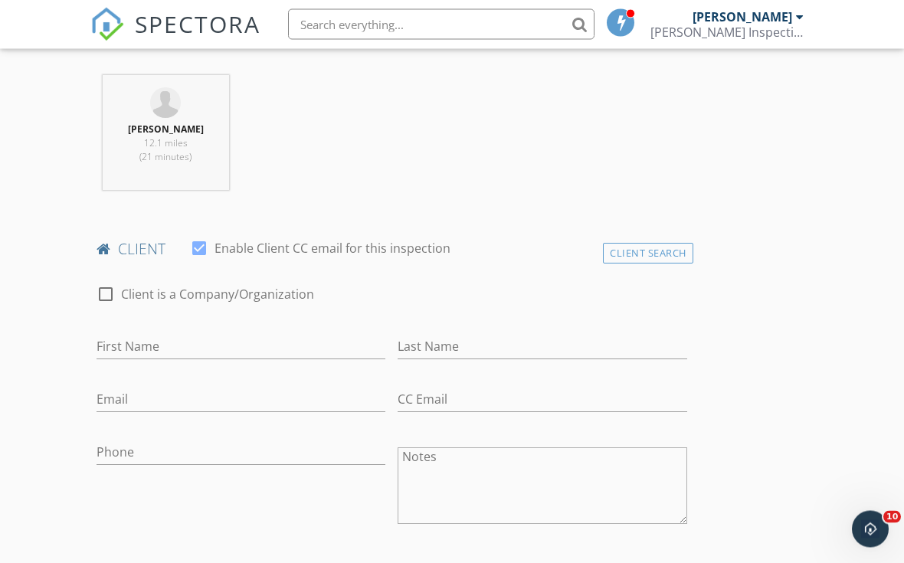
scroll to position [614, 0]
click at [105, 296] on div at bounding box center [106, 294] width 26 height 26
checkbox input "true"
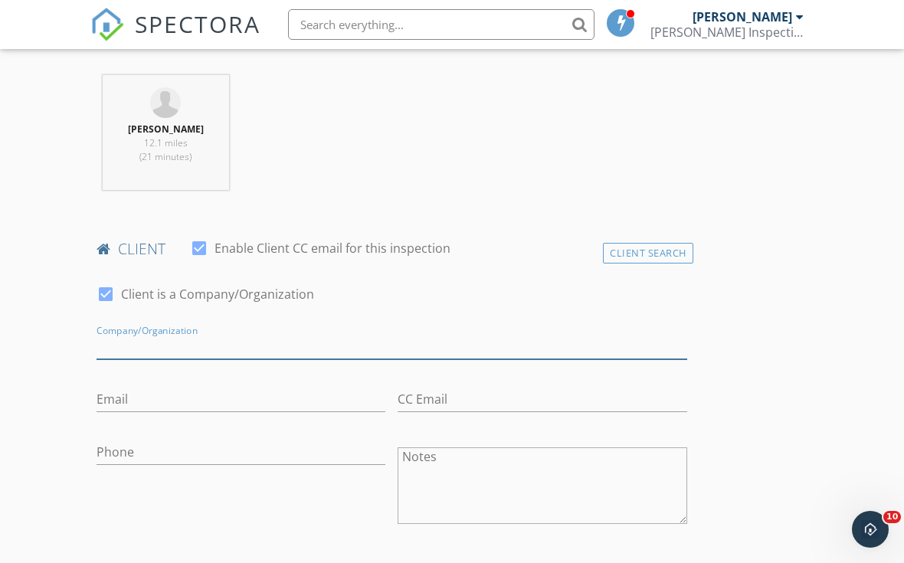
click at [119, 336] on input "Enable Client CC email for this inspection" at bounding box center [392, 346] width 591 height 25
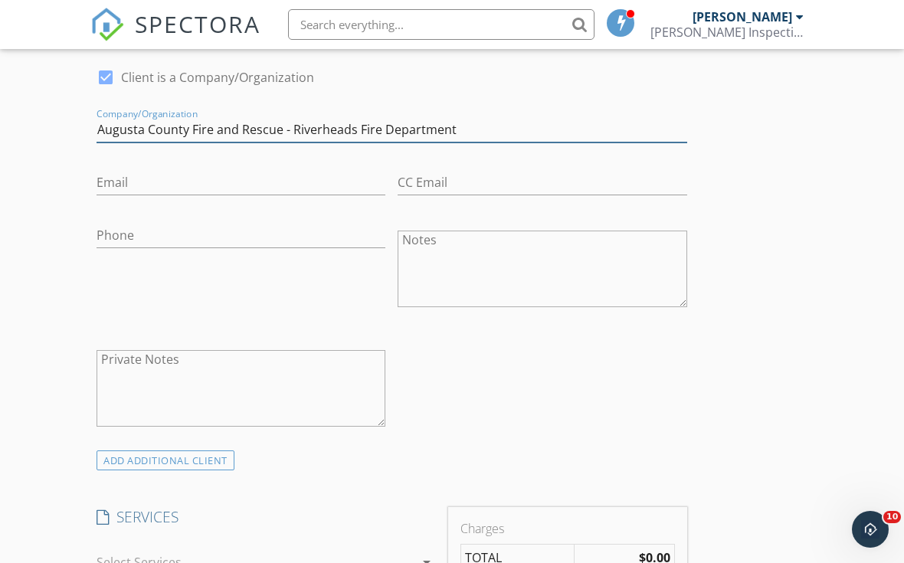
scroll to position [784, 0]
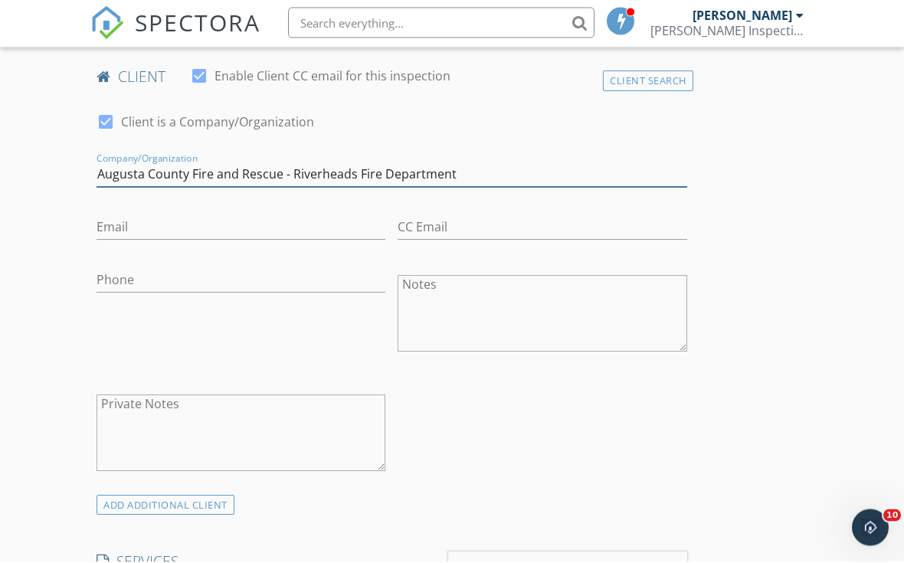
type input "Augusta County Fire and Rescue - Riverheads Fire Department"
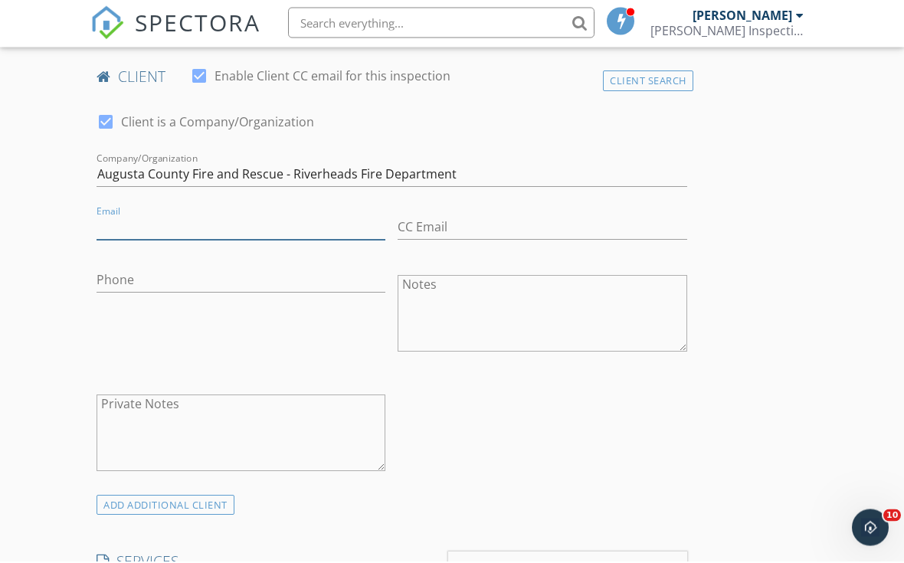
click at [124, 221] on input "Email" at bounding box center [241, 229] width 289 height 25
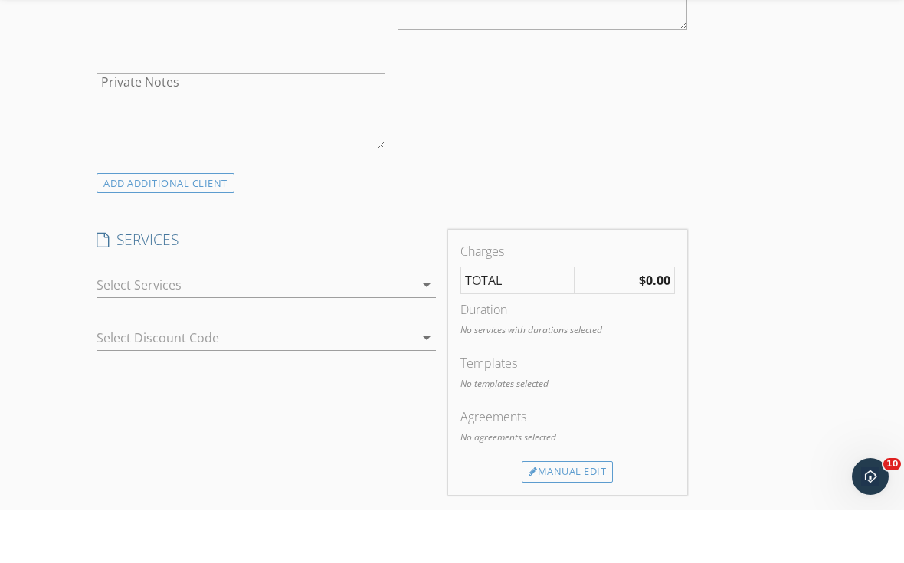
scroll to position [1118, 0]
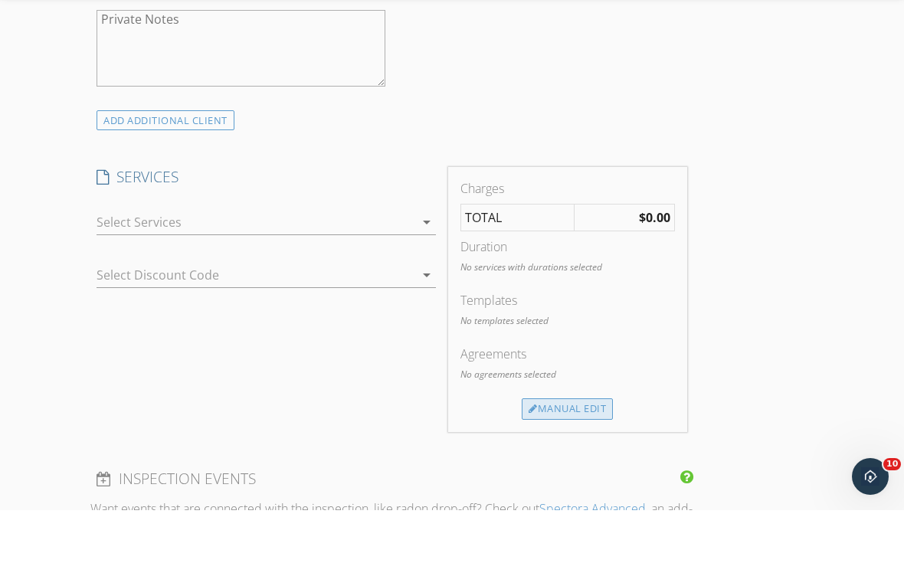
type input "[EMAIL_ADDRESS][DOMAIN_NAME]"
click at [552, 451] on div "Manual Edit" at bounding box center [567, 461] width 91 height 21
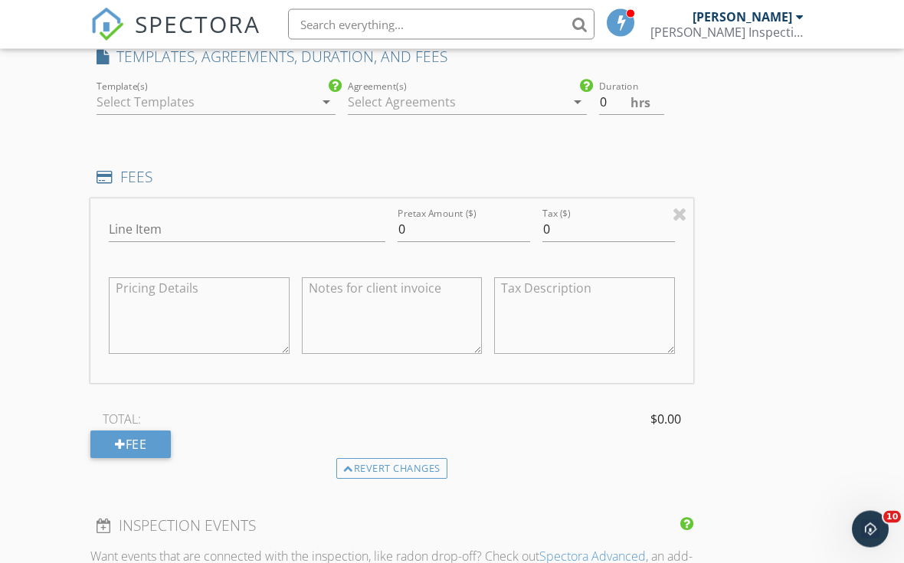
scroll to position [1292, 0]
click at [137, 221] on input "Line Item" at bounding box center [247, 228] width 277 height 25
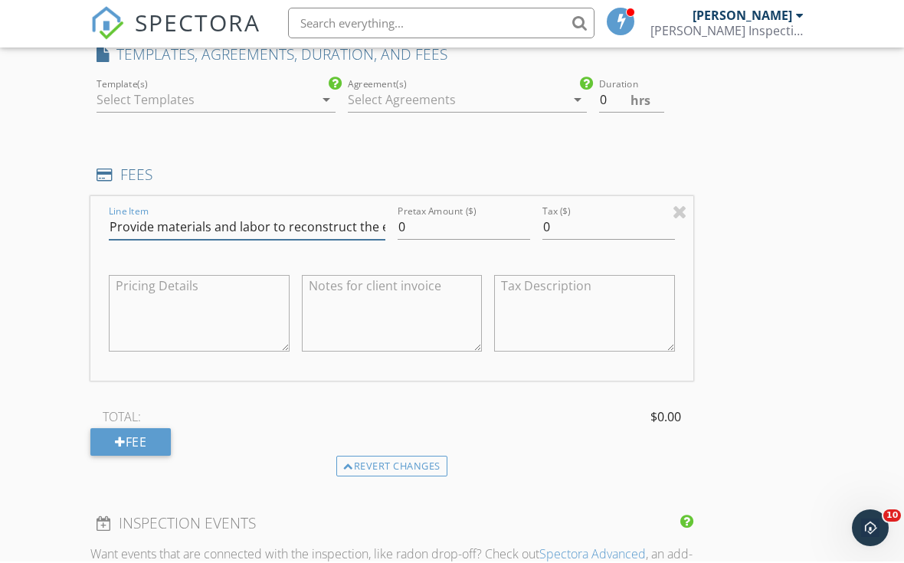
click at [186, 225] on input "Provide materials and labor to reconstruct the electric junction box at the sew…" at bounding box center [247, 228] width 277 height 25
type input "Provide materials and labor to reconstruct the electric junction box and the se…"
click at [122, 443] on div at bounding box center [120, 444] width 11 height 12
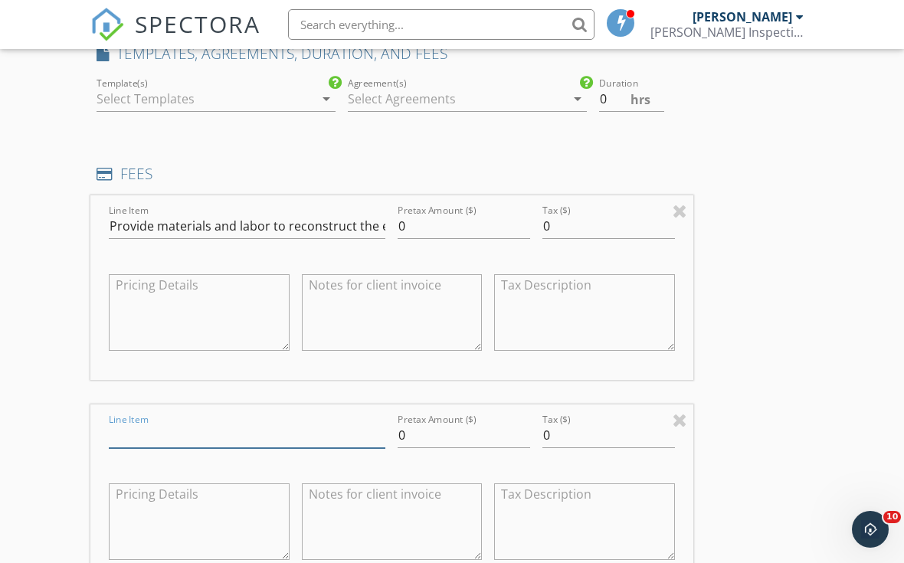
click at [136, 427] on input "Line Item" at bounding box center [247, 435] width 277 height 25
type input "5 Hours Technical Labor @ $125/Hr"
click at [418, 429] on input "0" at bounding box center [464, 436] width 133 height 25
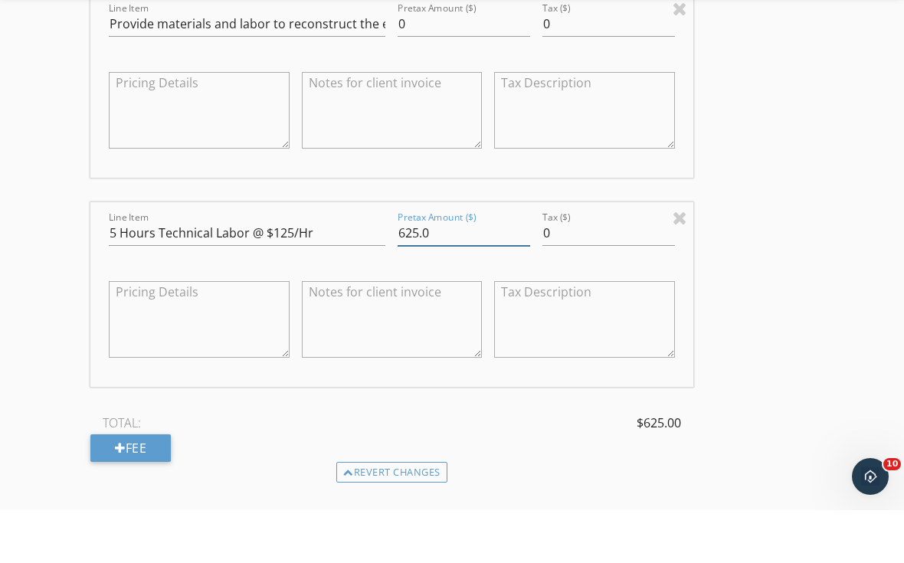
scroll to position [1523, 0]
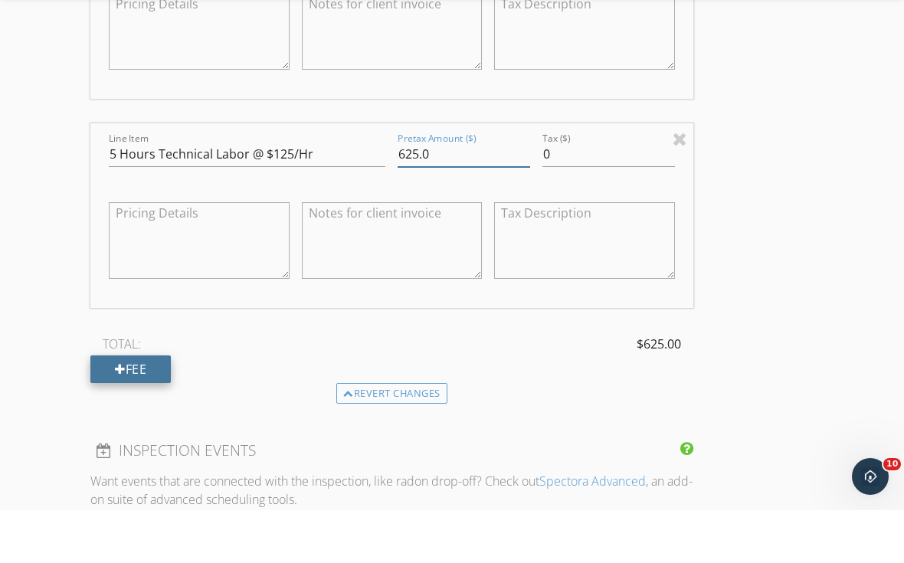
type input "625.0"
click at [120, 416] on div at bounding box center [120, 422] width 11 height 12
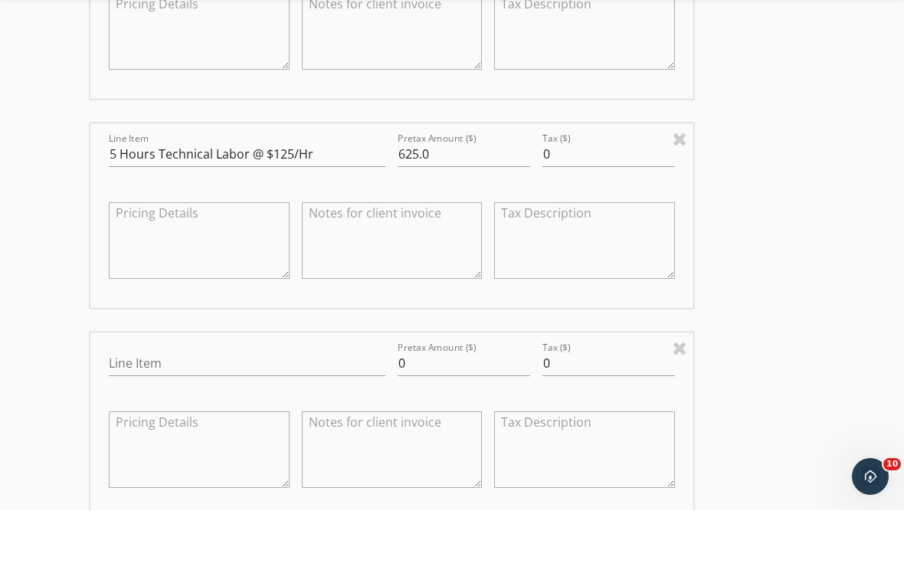
scroll to position [1576, 0]
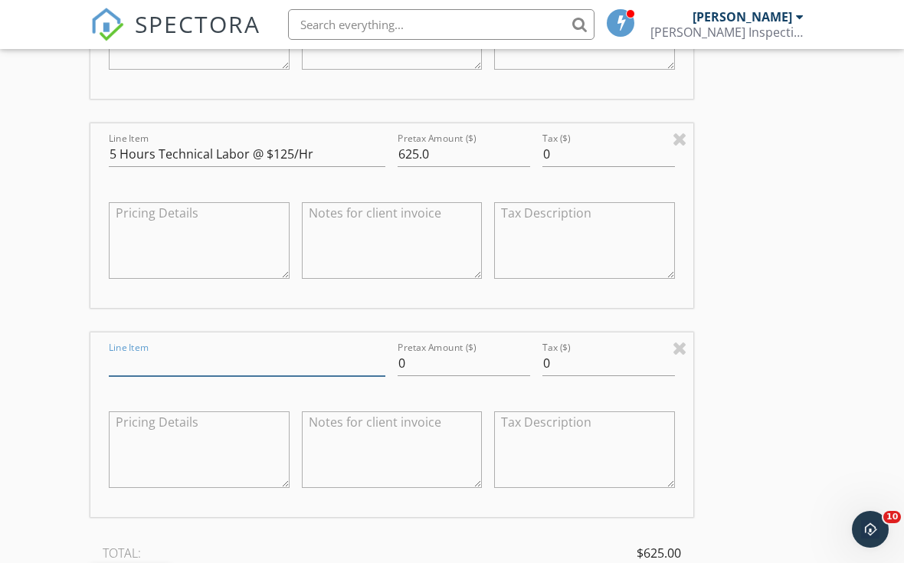
click at [137, 357] on input "Line Item" at bounding box center [247, 363] width 277 height 25
type input "Effluent Pump"
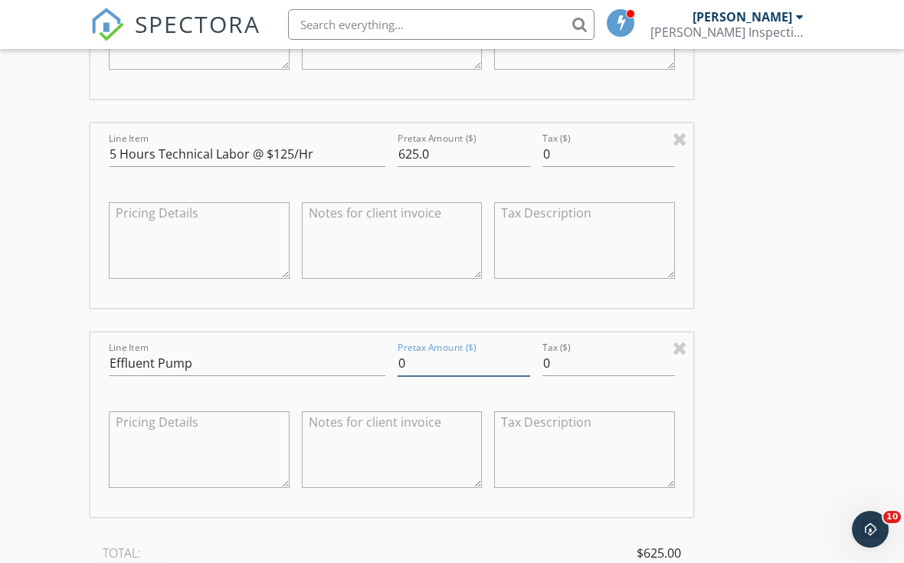
click at [419, 354] on input "0" at bounding box center [464, 363] width 133 height 25
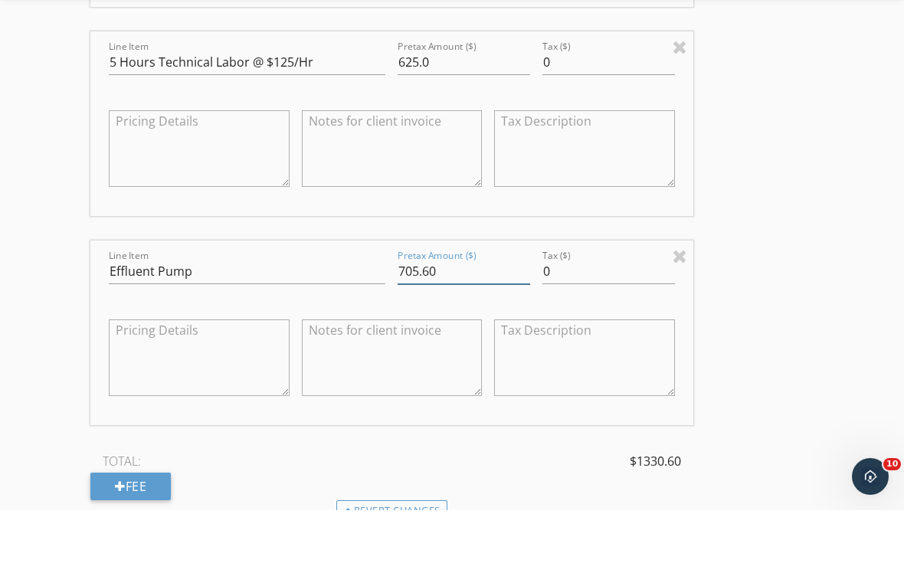
scroll to position [1632, 0]
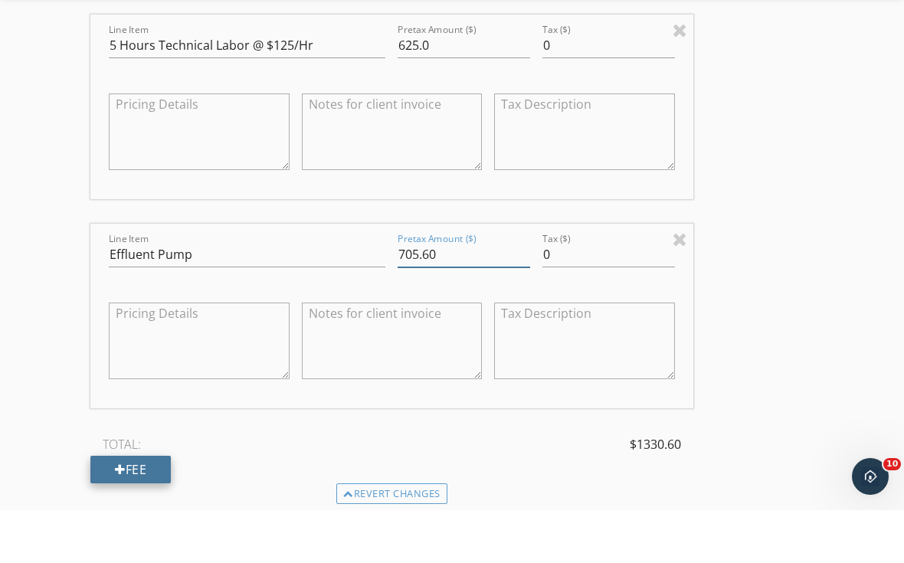
type input "705.60"
click at [117, 509] on div "Fee" at bounding box center [130, 523] width 80 height 28
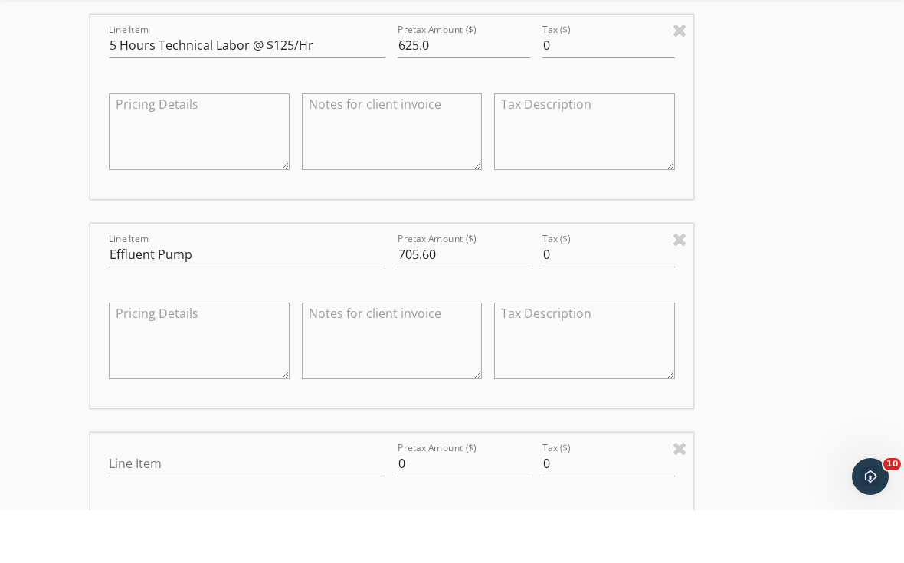
scroll to position [1684, 0]
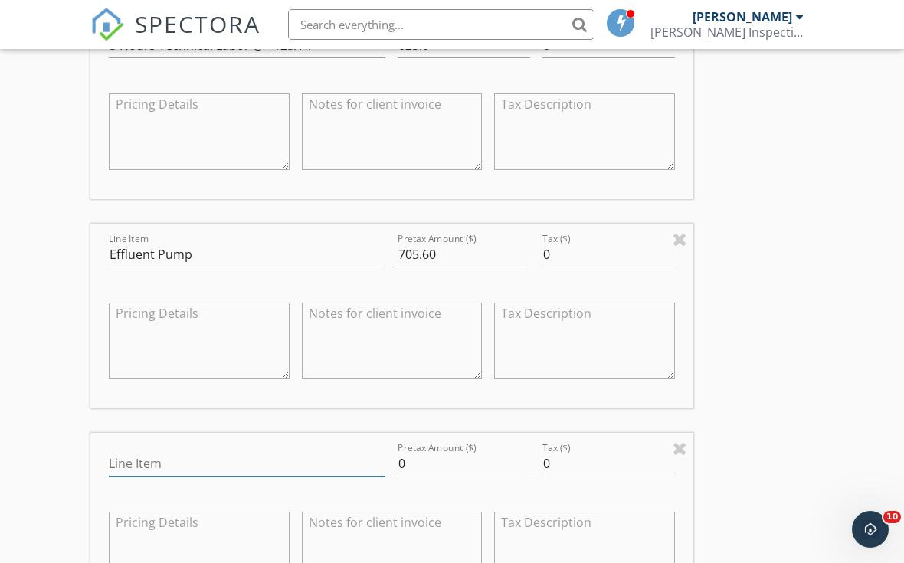
click at [132, 461] on input "Line Item" at bounding box center [247, 463] width 277 height 25
click at [245, 456] on input "Miscellaneous Electrical Parts and Junction Box" at bounding box center [247, 463] width 277 height 25
type input "Miscellaneous Electrical/Plumbing Parts and Junction Box"
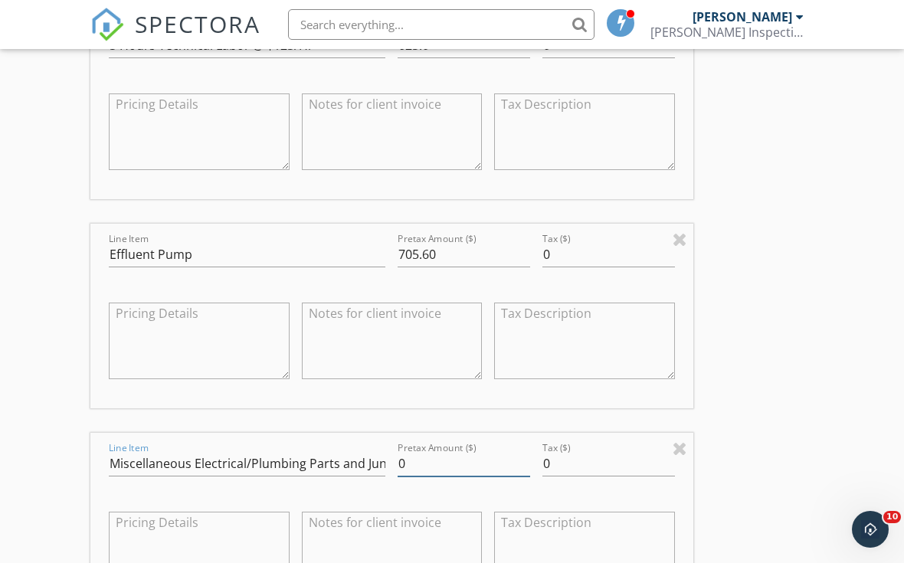
click at [435, 460] on input "0" at bounding box center [464, 463] width 133 height 25
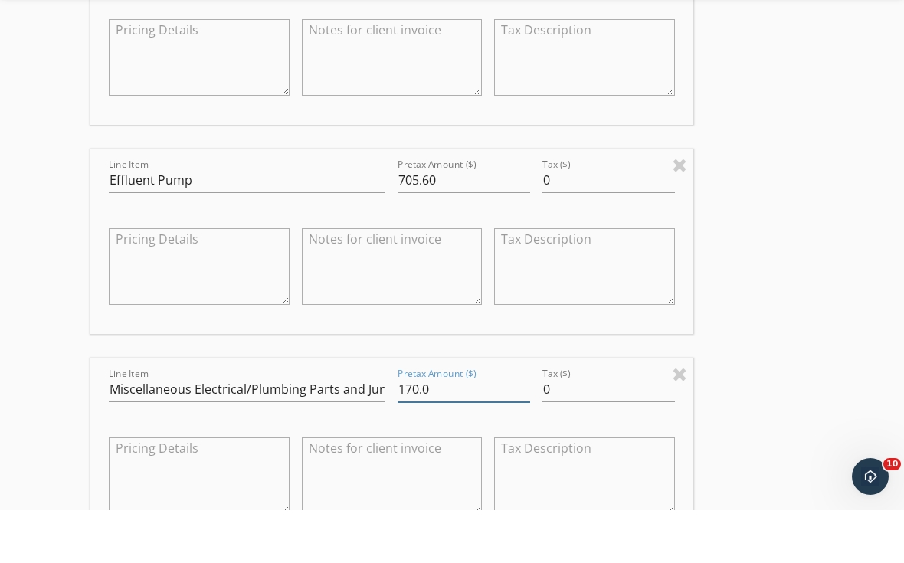
scroll to position [1845, 0]
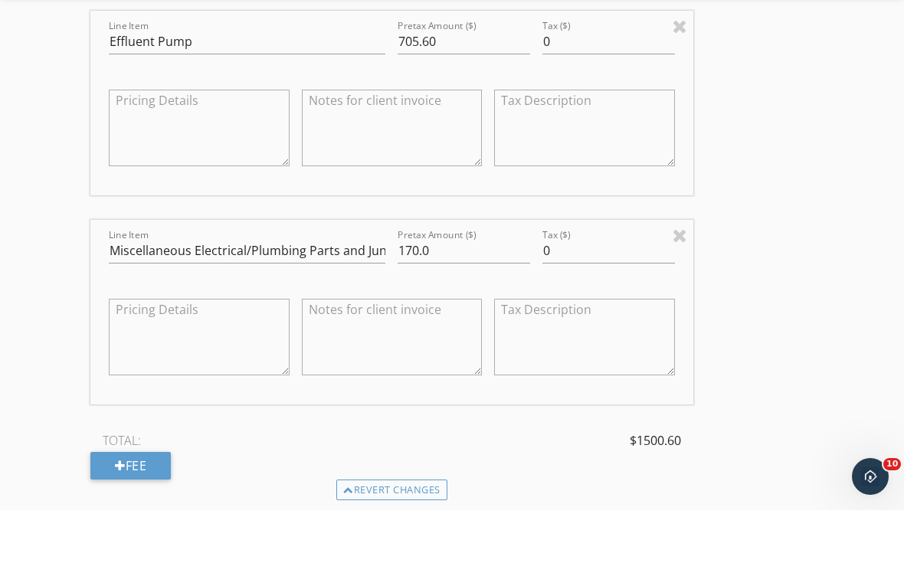
click at [499, 422] on div "Line Item Provide materials and labor to reconstruct the electric junction box …" at bounding box center [391, 88] width 603 height 887
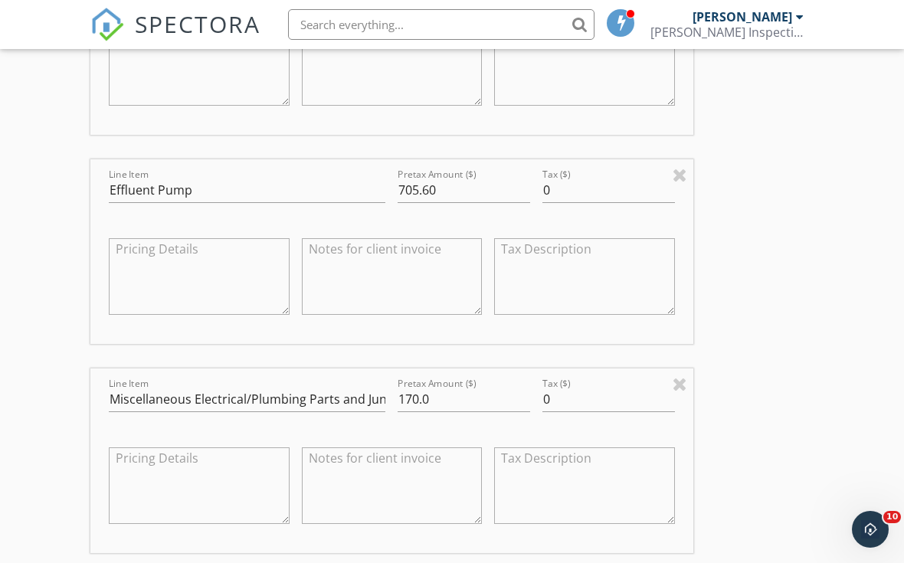
scroll to position [1867, 0]
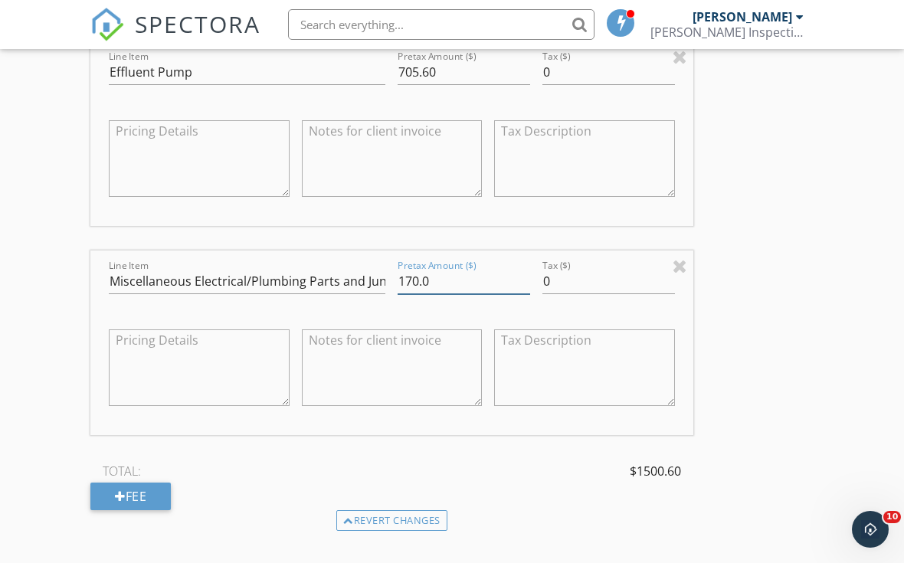
click at [441, 277] on input "170.0" at bounding box center [464, 281] width 133 height 25
type input "180.0"
click at [482, 473] on div "TOTAL: $1510.60" at bounding box center [391, 471] width 603 height 23
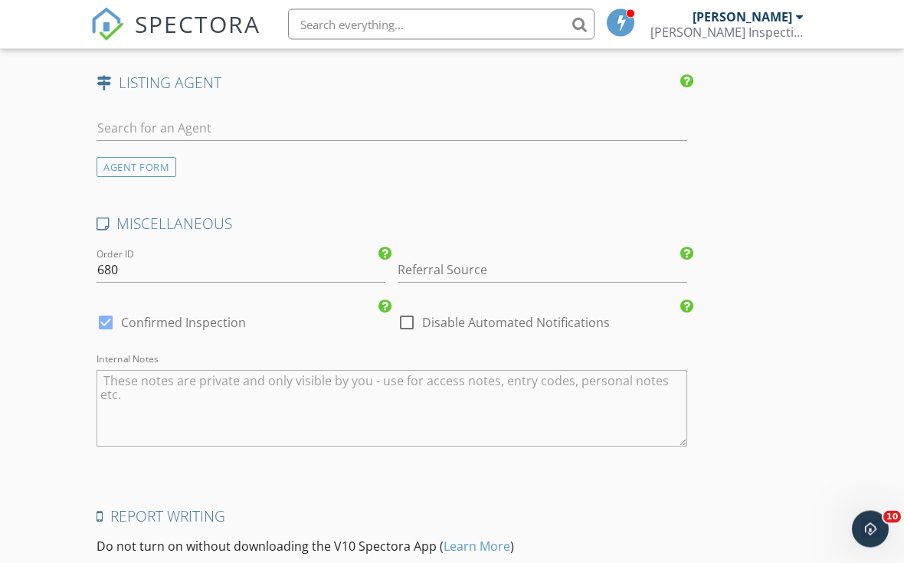
scroll to position [2820, 0]
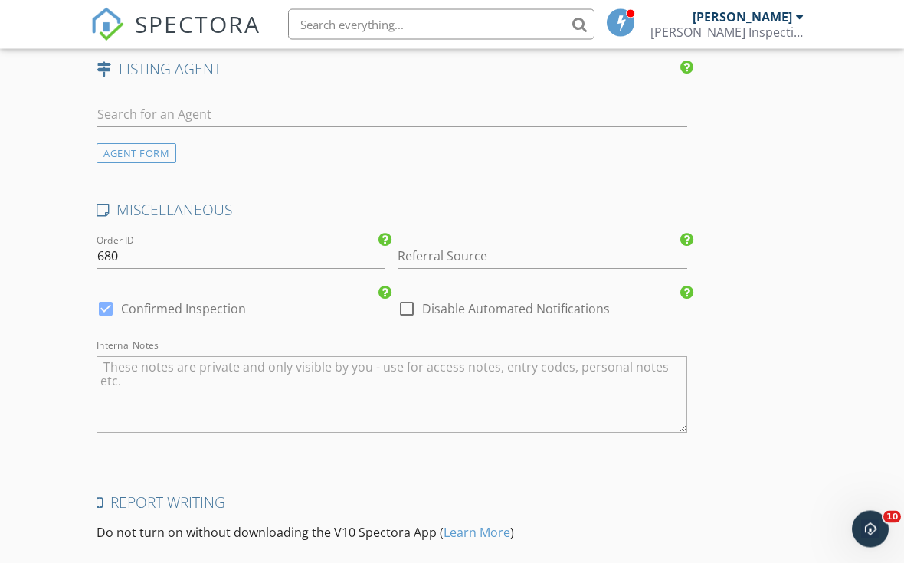
click at [413, 304] on div at bounding box center [407, 310] width 26 height 26
checkbox input "true"
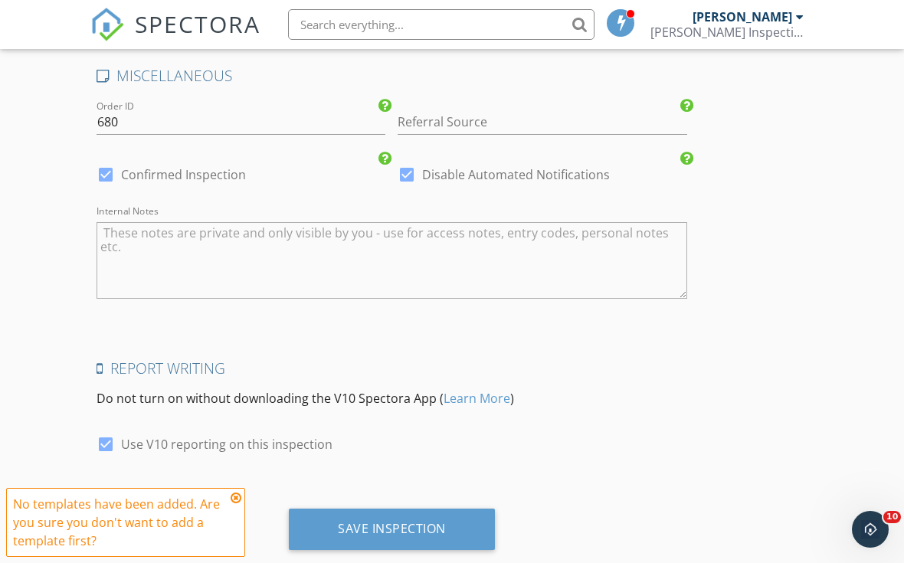
click at [240, 504] on icon at bounding box center [236, 498] width 11 height 12
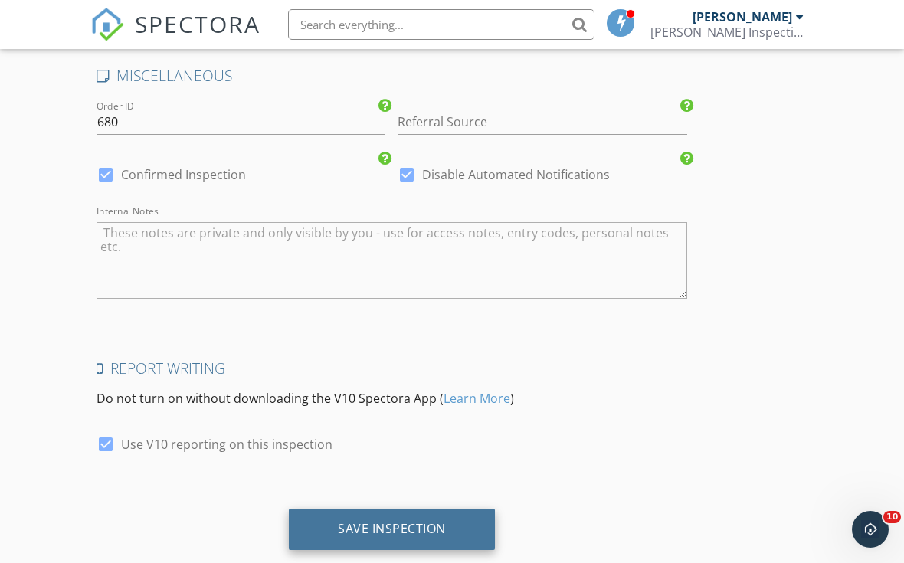
click at [382, 521] on div "Save Inspection" at bounding box center [392, 528] width 108 height 15
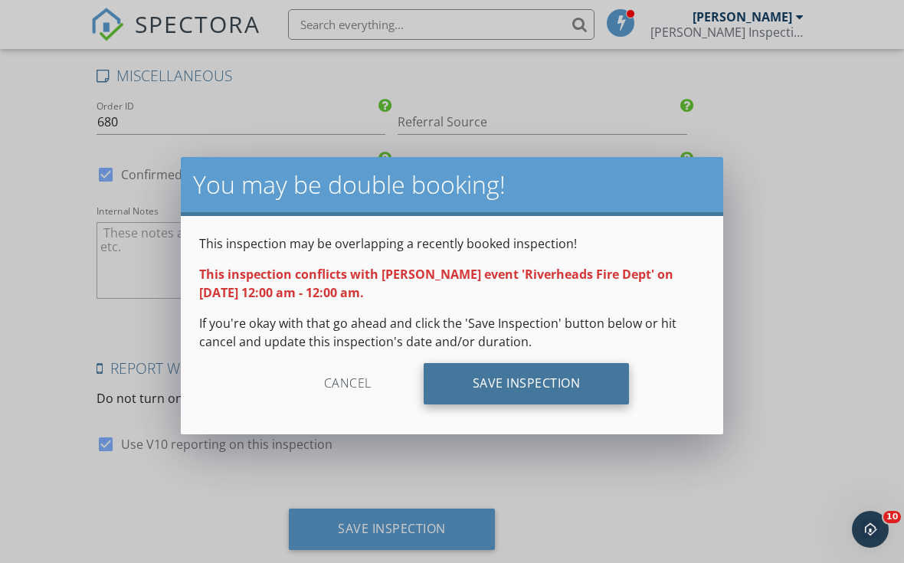
click at [503, 401] on div "Save Inspection" at bounding box center [527, 383] width 206 height 41
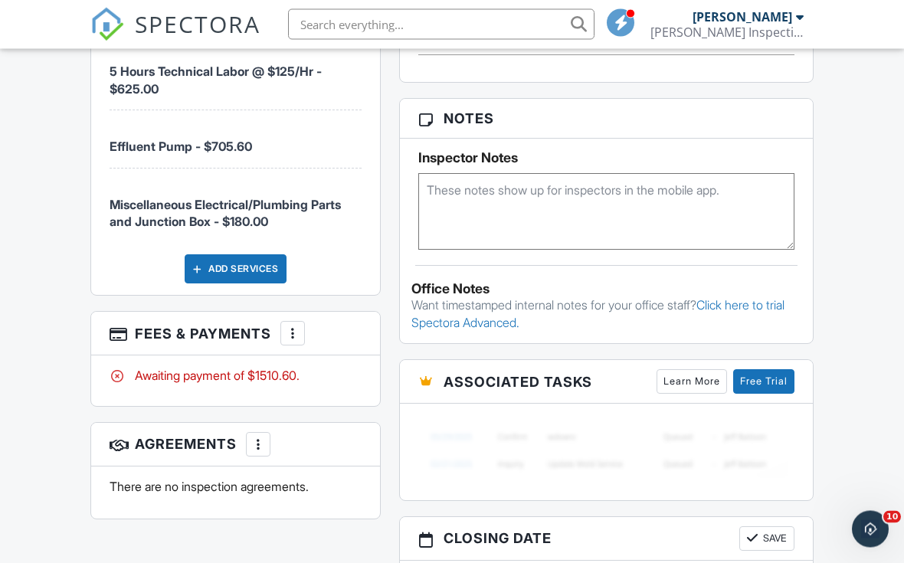
click at [292, 326] on div at bounding box center [292, 333] width 15 height 15
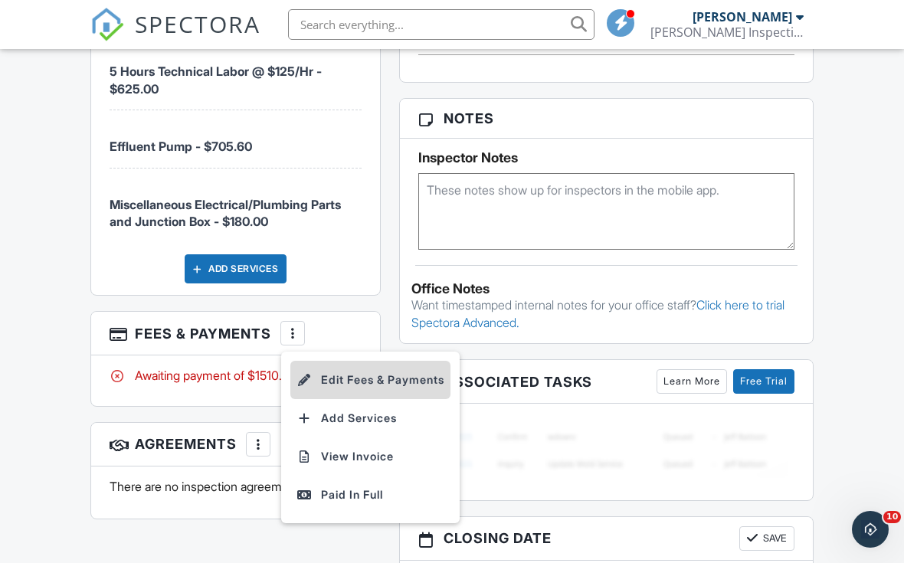
click at [346, 369] on li "Edit Fees & Payments" at bounding box center [370, 380] width 160 height 38
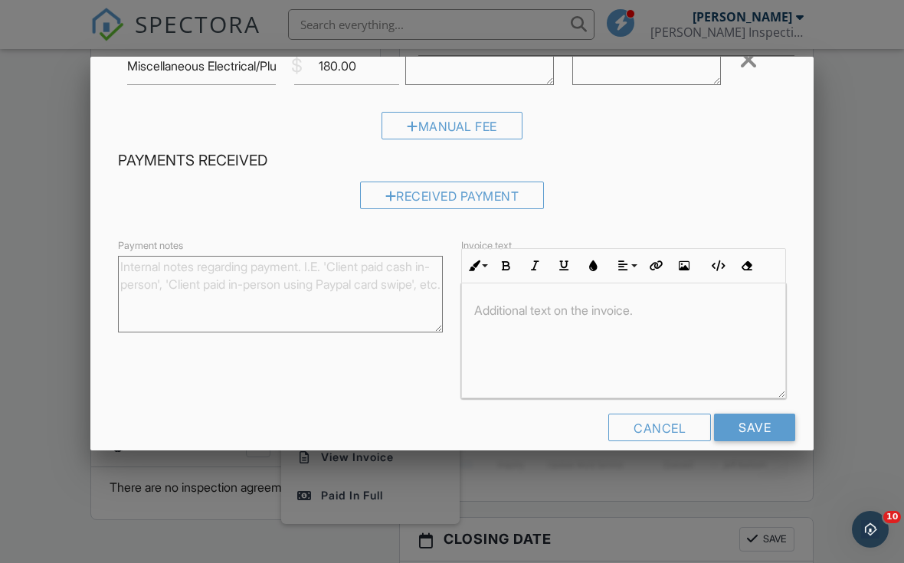
scroll to position [359, 0]
click at [497, 310] on p at bounding box center [623, 311] width 299 height 17
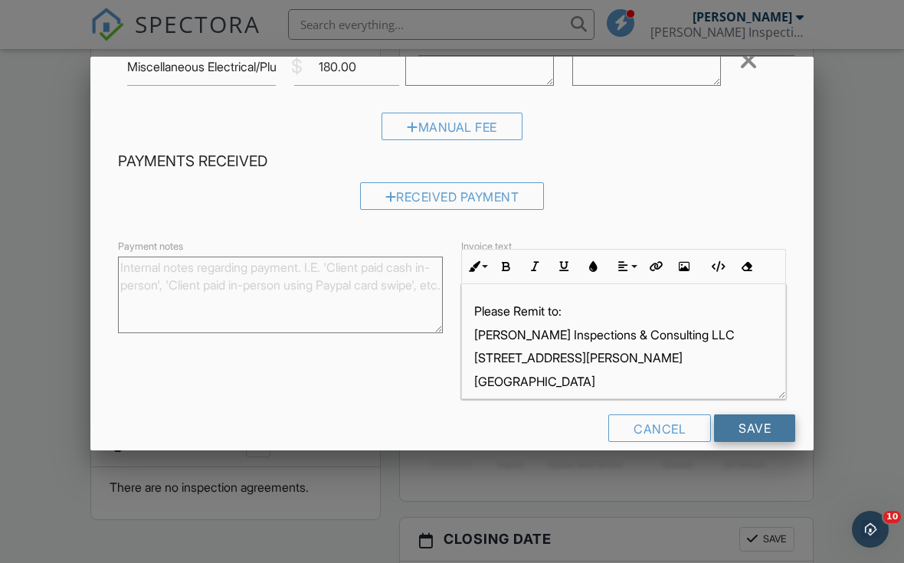
click at [753, 431] on input "Save" at bounding box center [754, 429] width 81 height 28
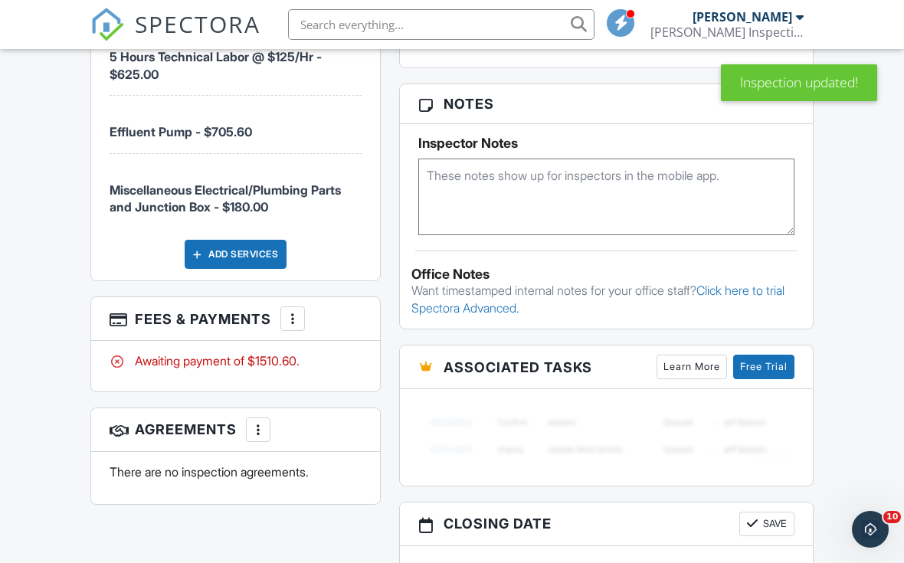
scroll to position [1133, 0]
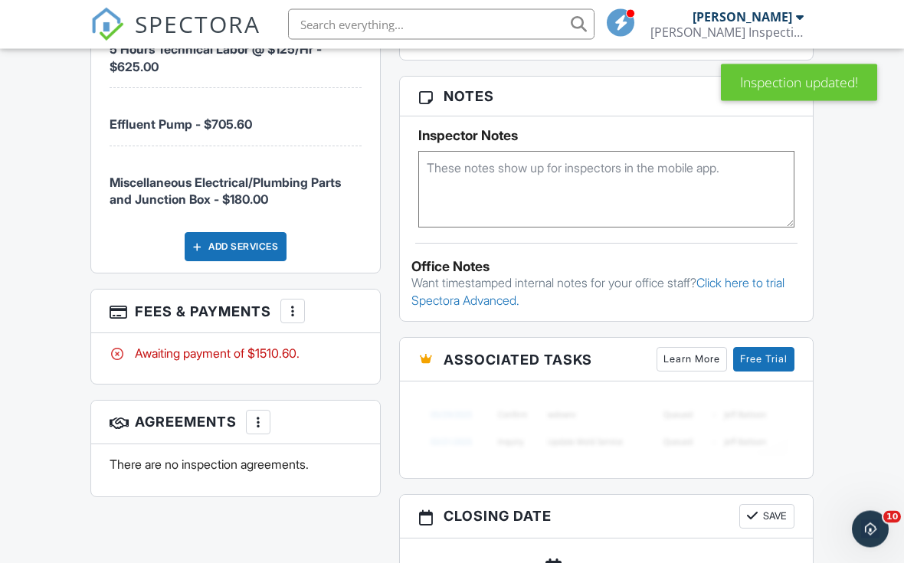
click at [290, 304] on div at bounding box center [292, 311] width 15 height 15
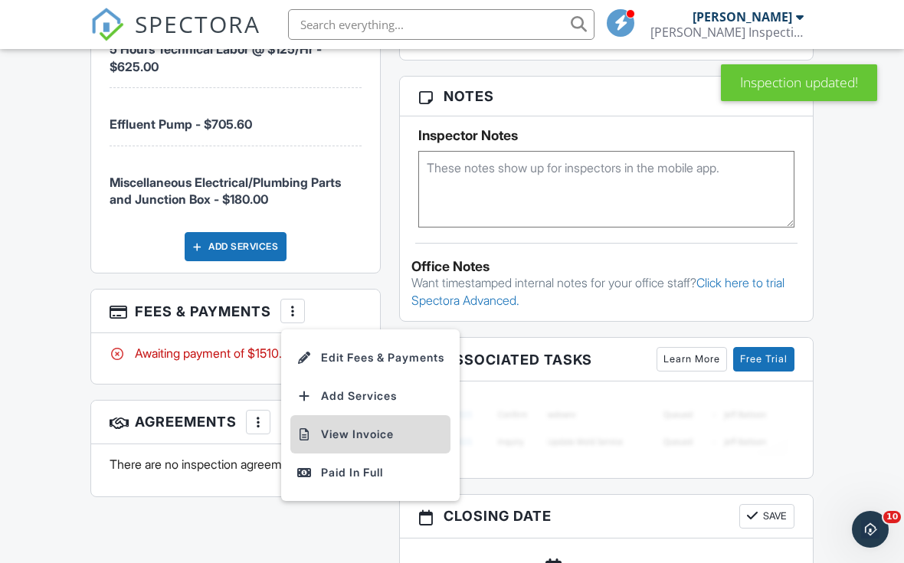
click at [346, 418] on li "View Invoice" at bounding box center [370, 434] width 160 height 38
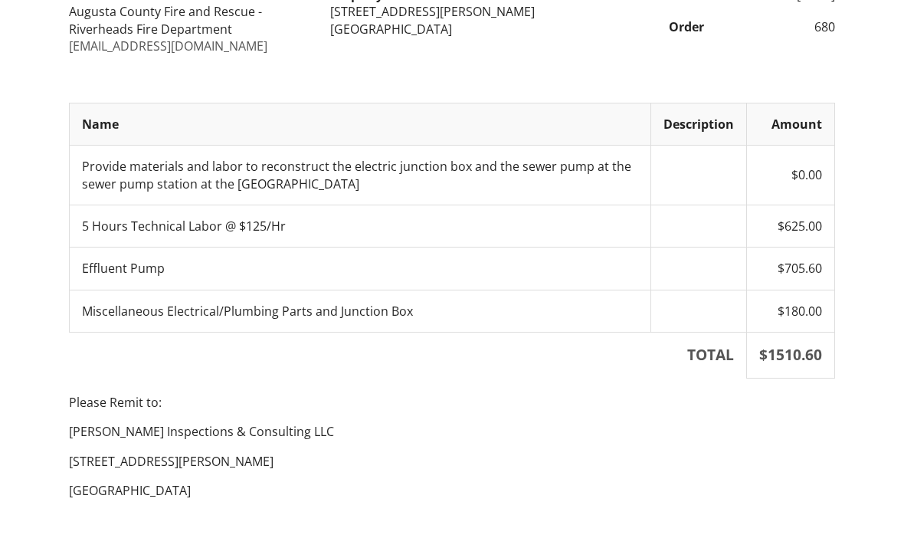
scroll to position [262, 0]
